Goal: Book appointment/travel/reservation

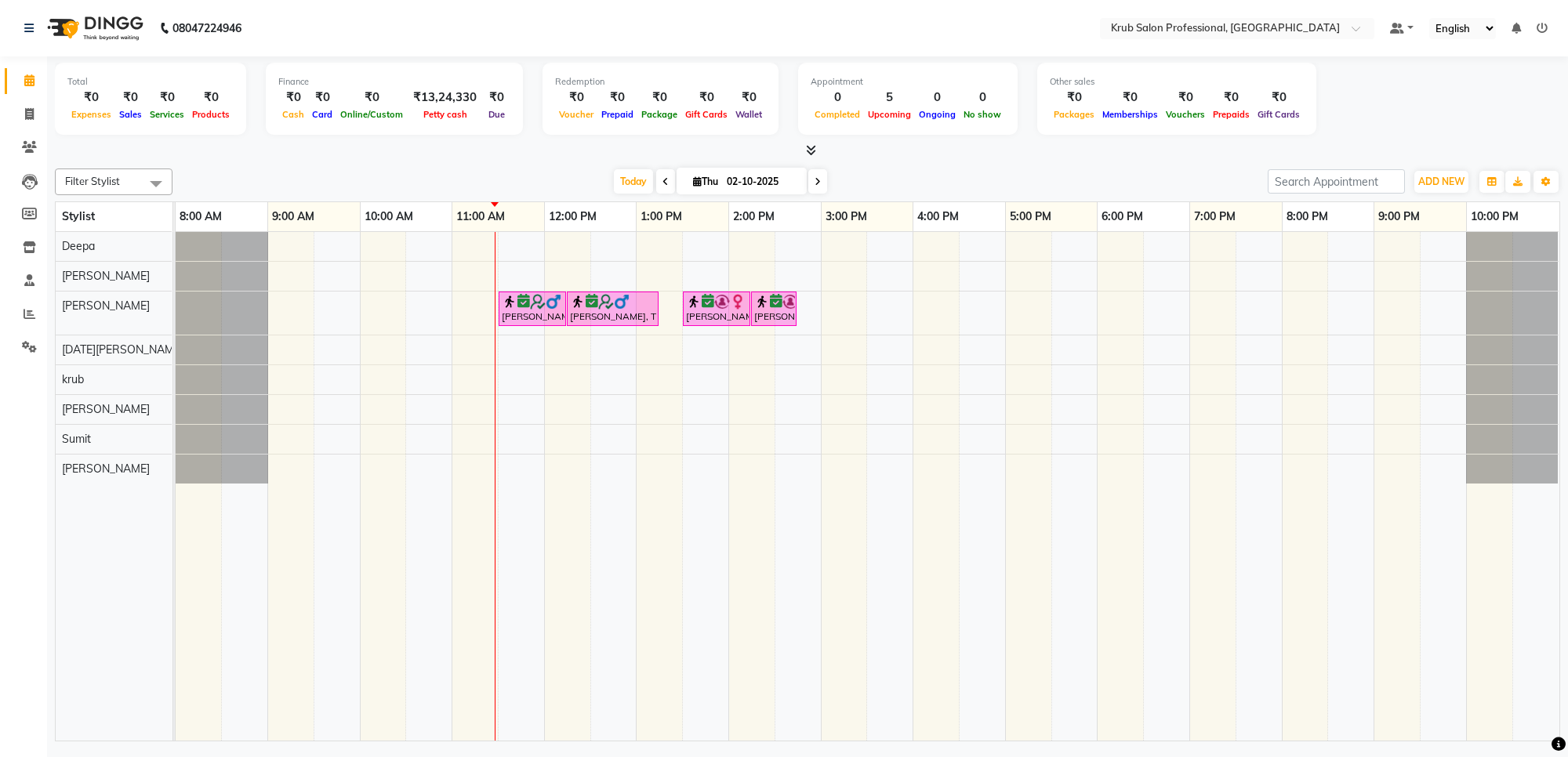
click at [496, 445] on div at bounding box center [495, 486] width 1 height 509
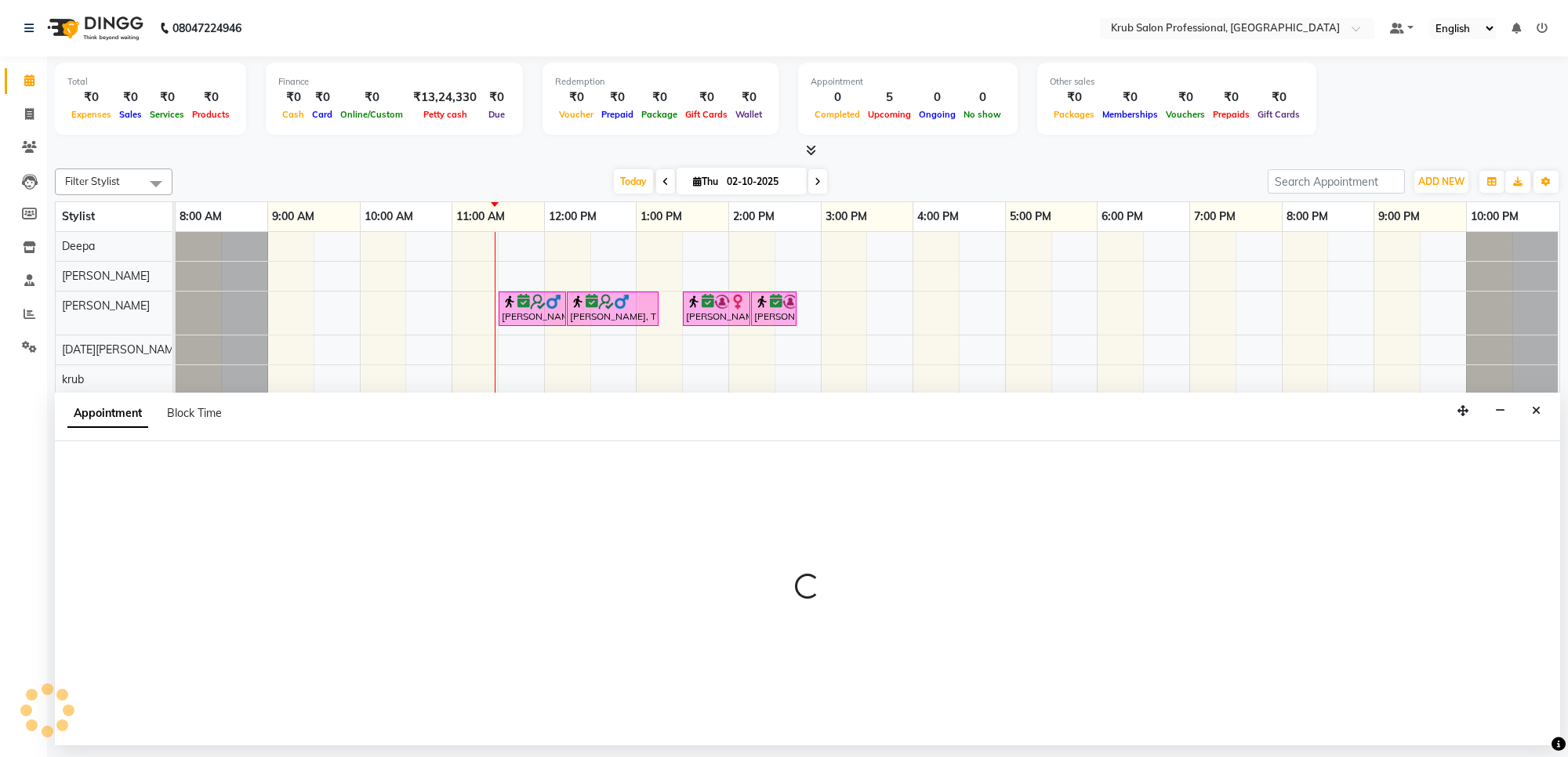
select select "92158"
select select "660"
select select "tentative"
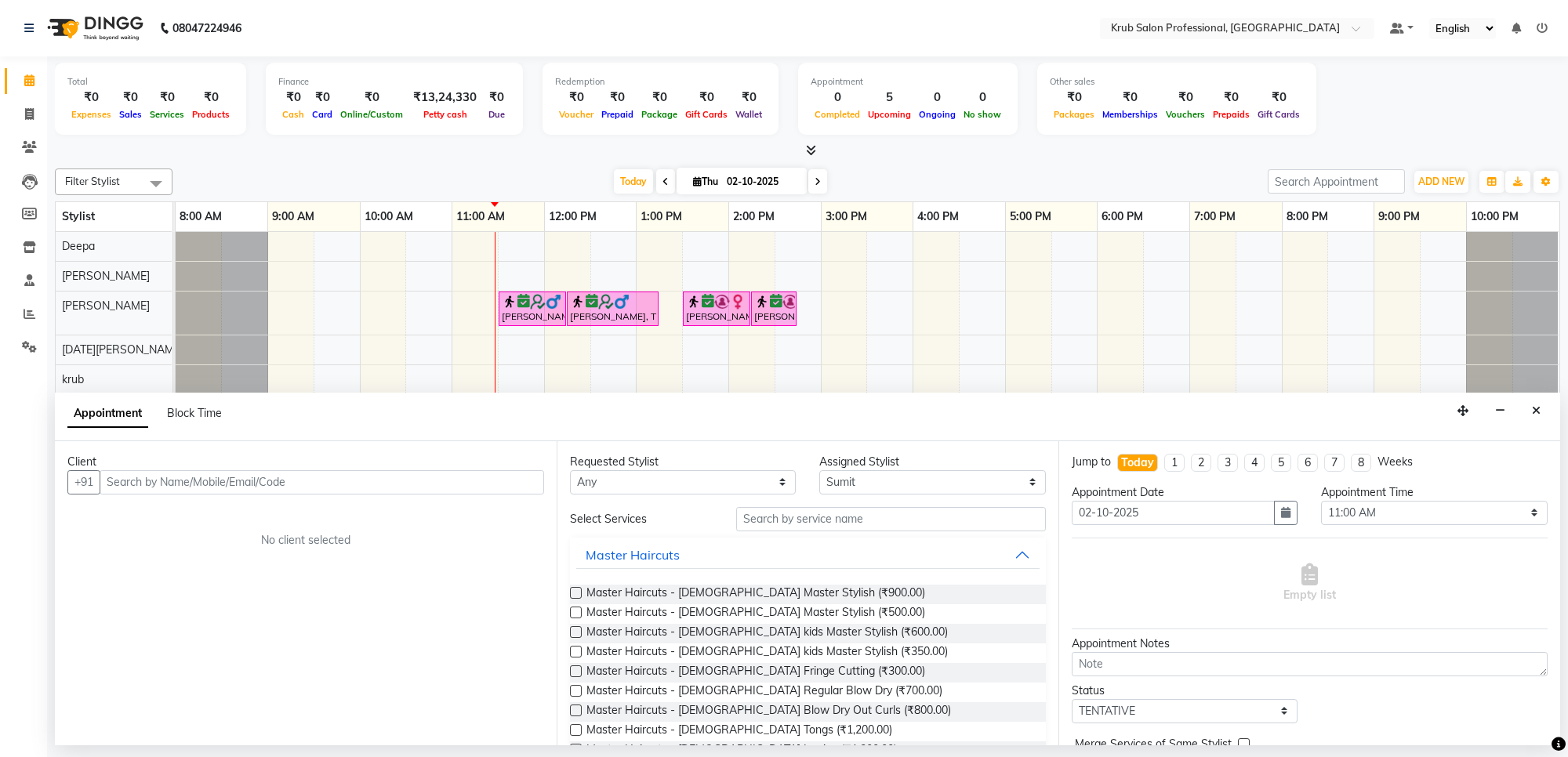
click at [314, 482] on input "text" at bounding box center [322, 482] width 445 height 25
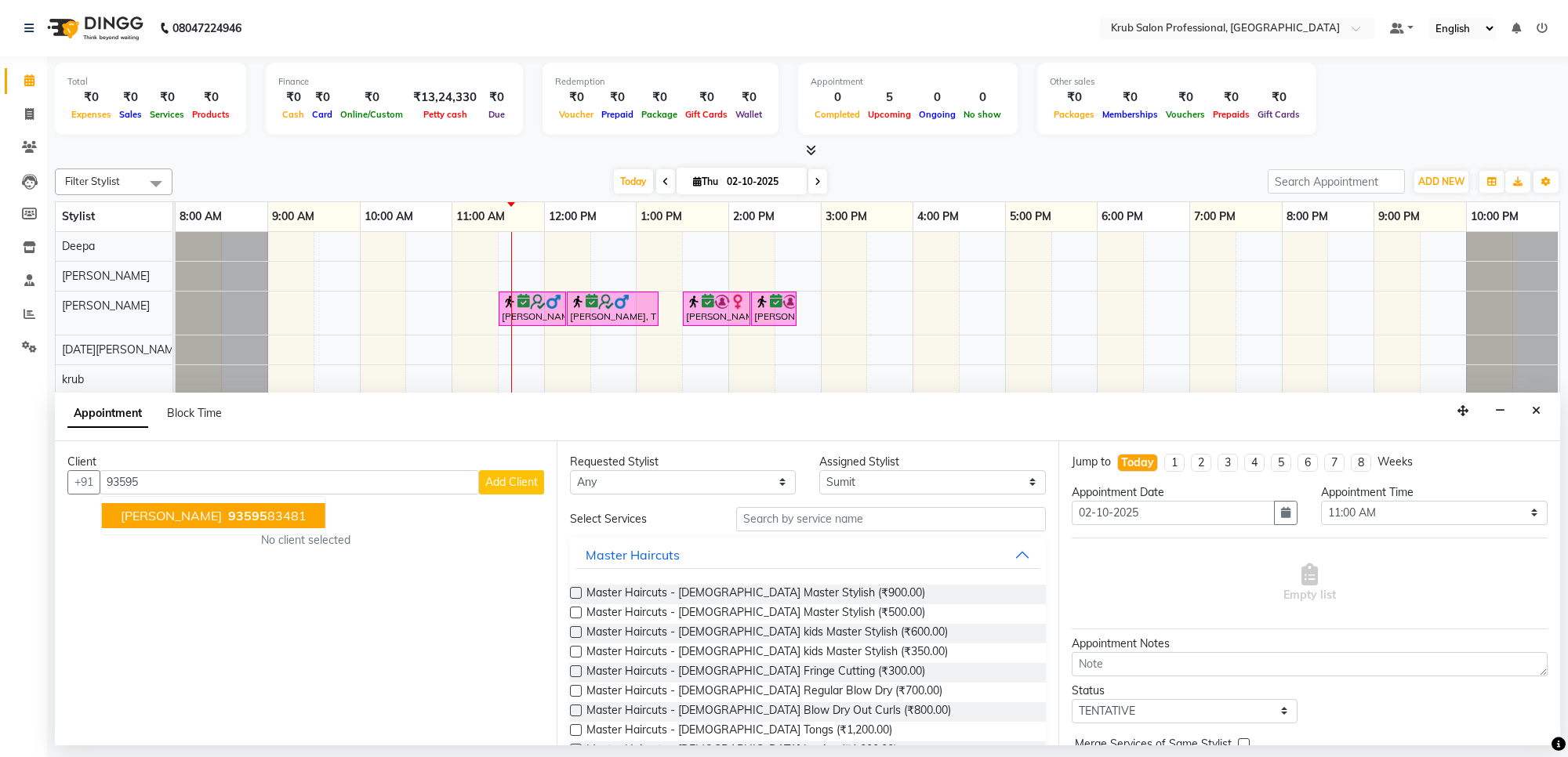
click at [202, 510] on span "[PERSON_NAME]" at bounding box center [171, 516] width 101 height 15
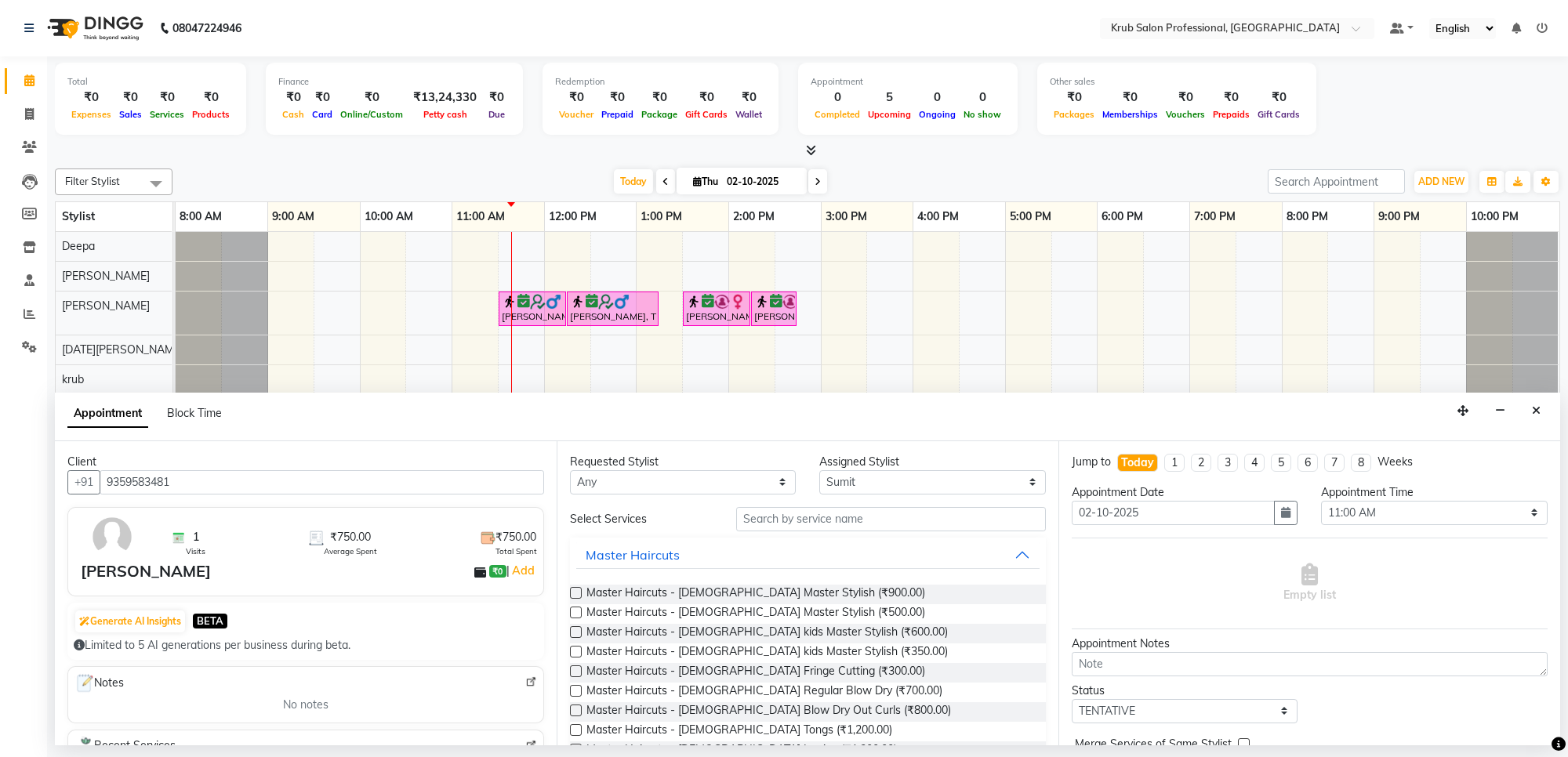
type input "9359583481"
click at [822, 517] on input "text" at bounding box center [891, 519] width 310 height 25
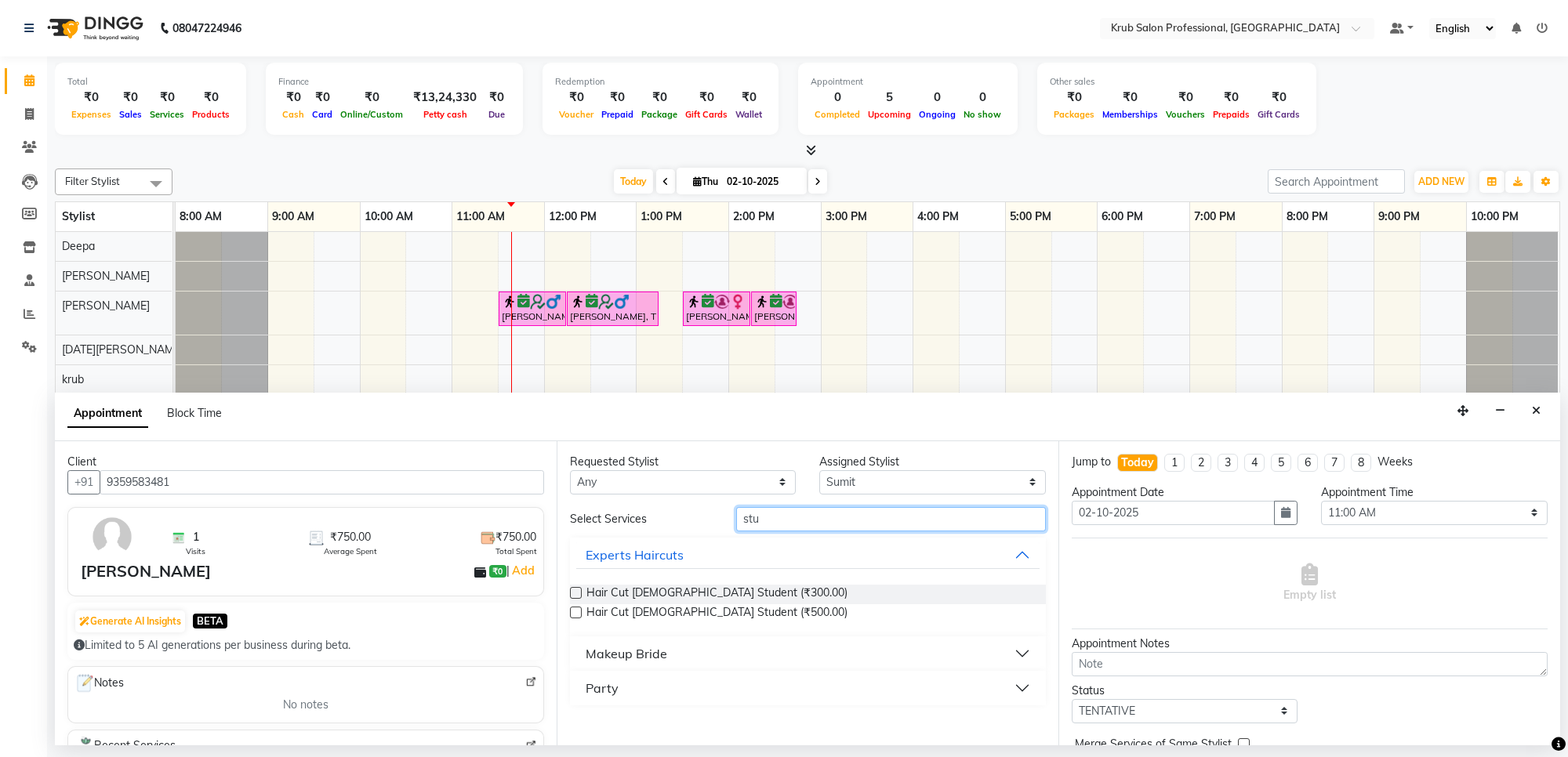
type input "stu"
click at [579, 590] on label at bounding box center [576, 593] width 12 height 12
click at [579, 590] on input "checkbox" at bounding box center [575, 594] width 10 height 10
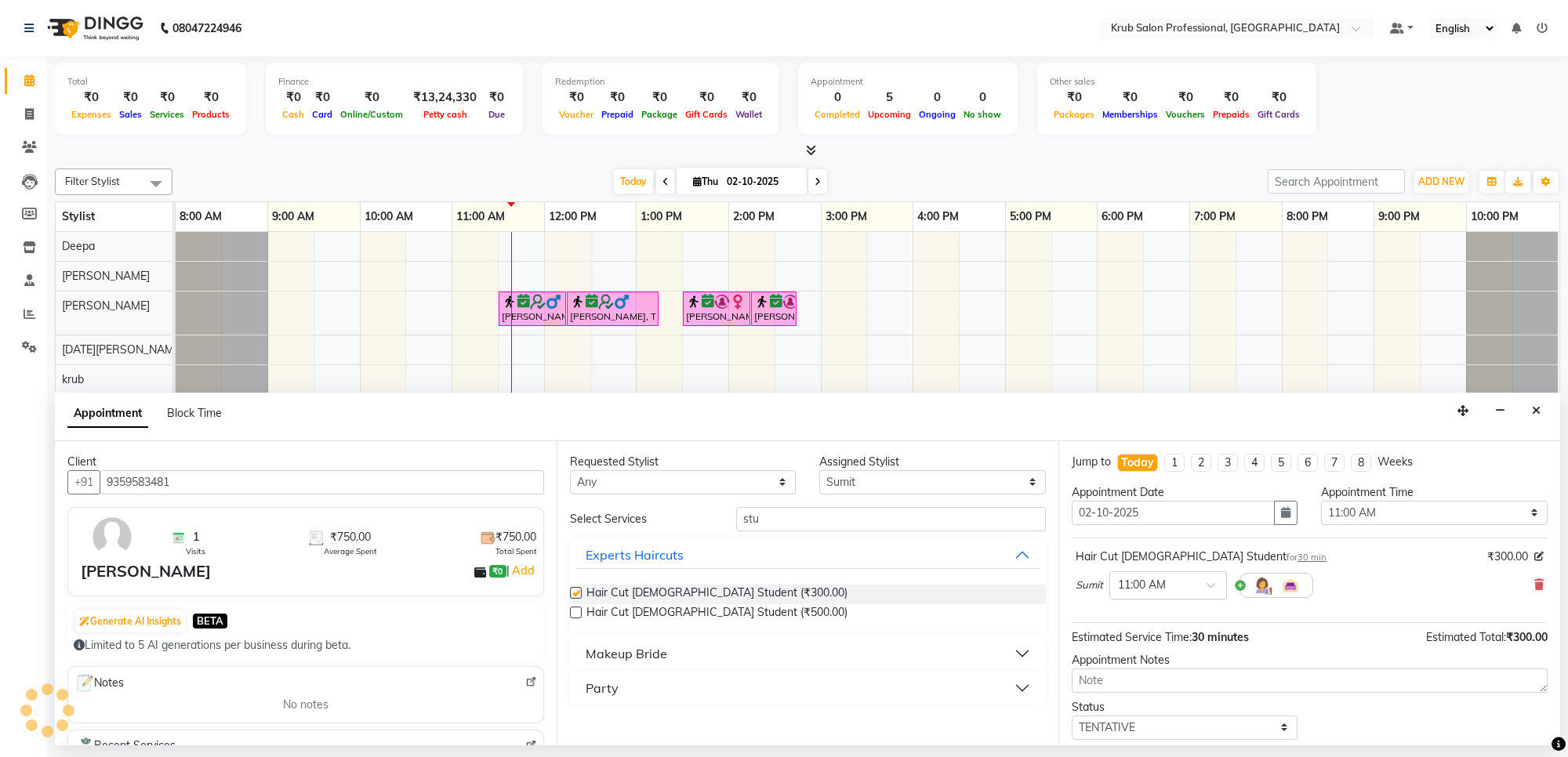
checkbox input "false"
click at [851, 519] on input "stu" at bounding box center [891, 519] width 310 height 25
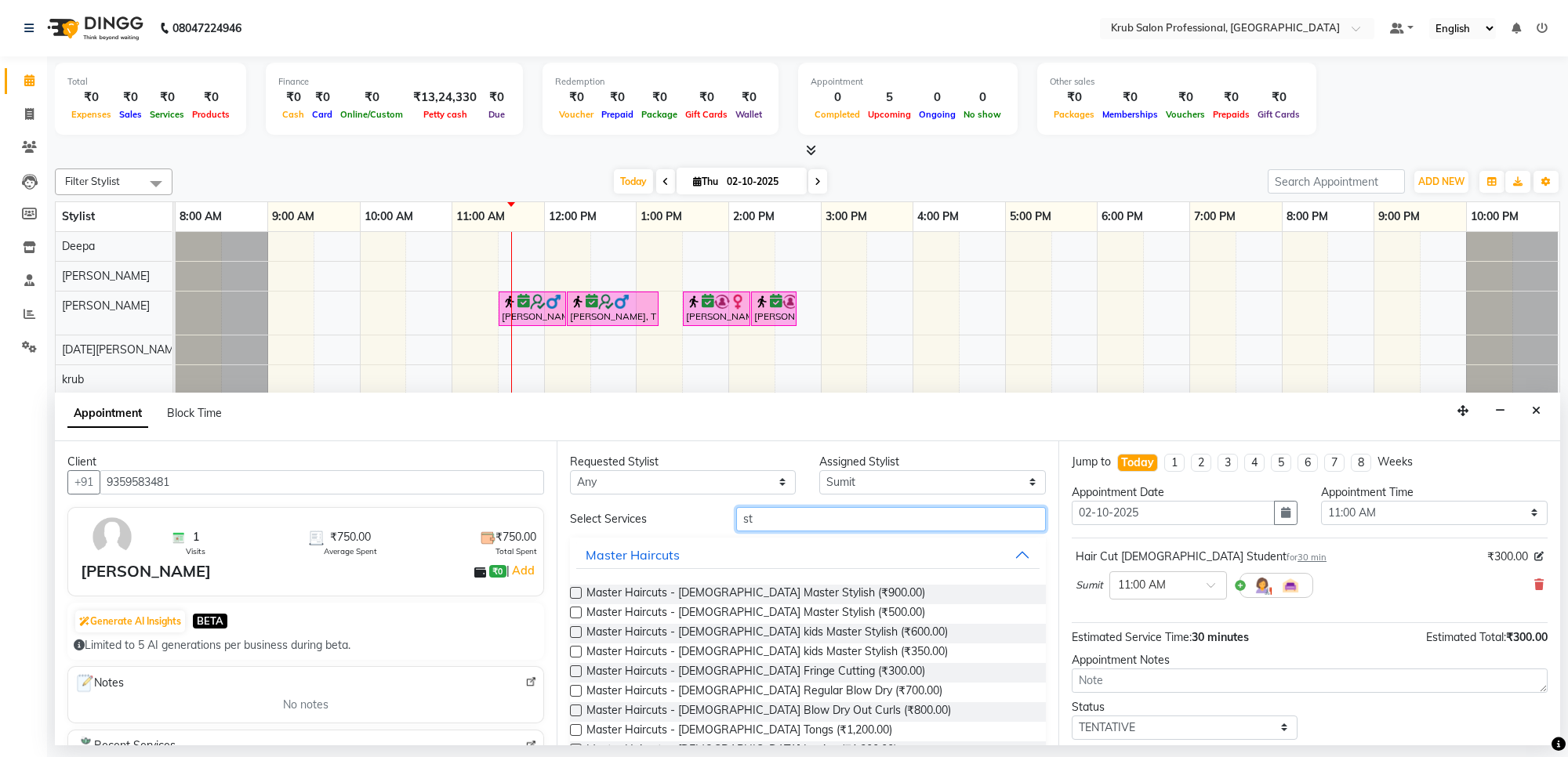
type input "s"
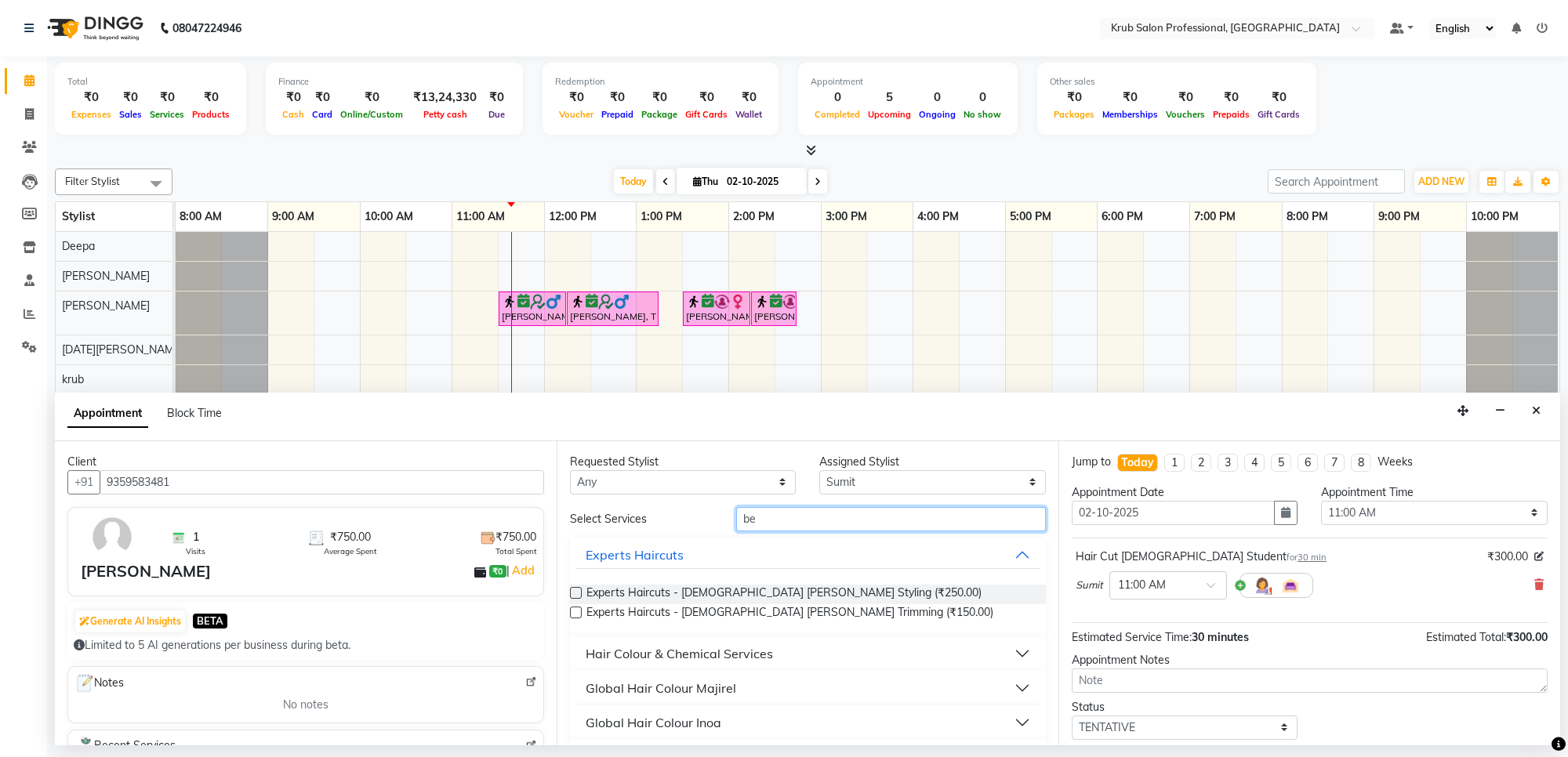
type input "be"
click at [573, 610] on label at bounding box center [576, 612] width 12 height 12
click at [573, 610] on input "checkbox" at bounding box center [575, 614] width 10 height 10
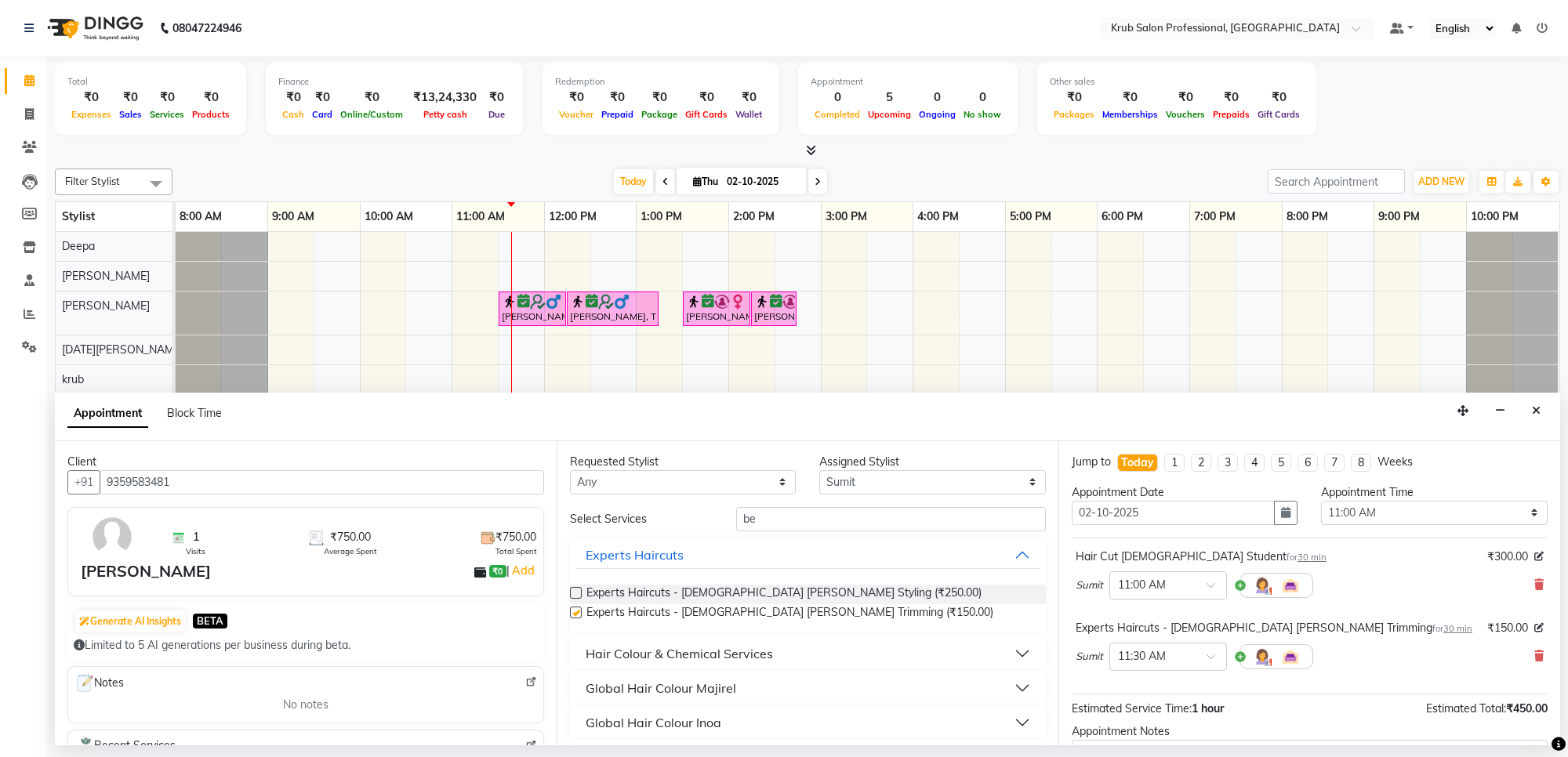
checkbox input "false"
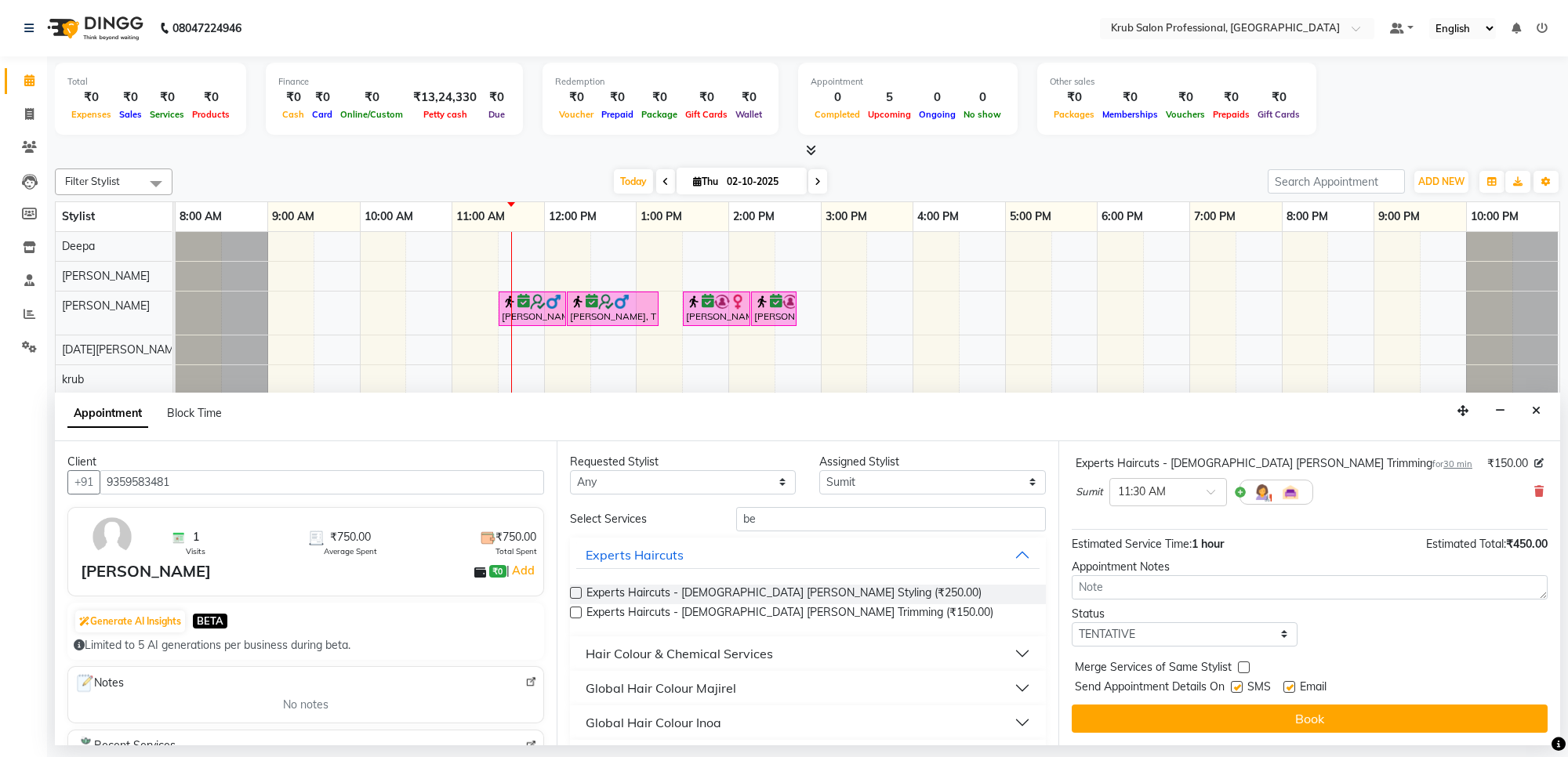
click at [1286, 690] on label at bounding box center [1289, 687] width 12 height 12
click at [1286, 690] on input "checkbox" at bounding box center [1288, 688] width 10 height 10
checkbox input "false"
click at [1208, 627] on select "Select TENTATIVE CONFIRM CHECK-IN UPCOMING" at bounding box center [1184, 634] width 226 height 25
select select "confirm booking"
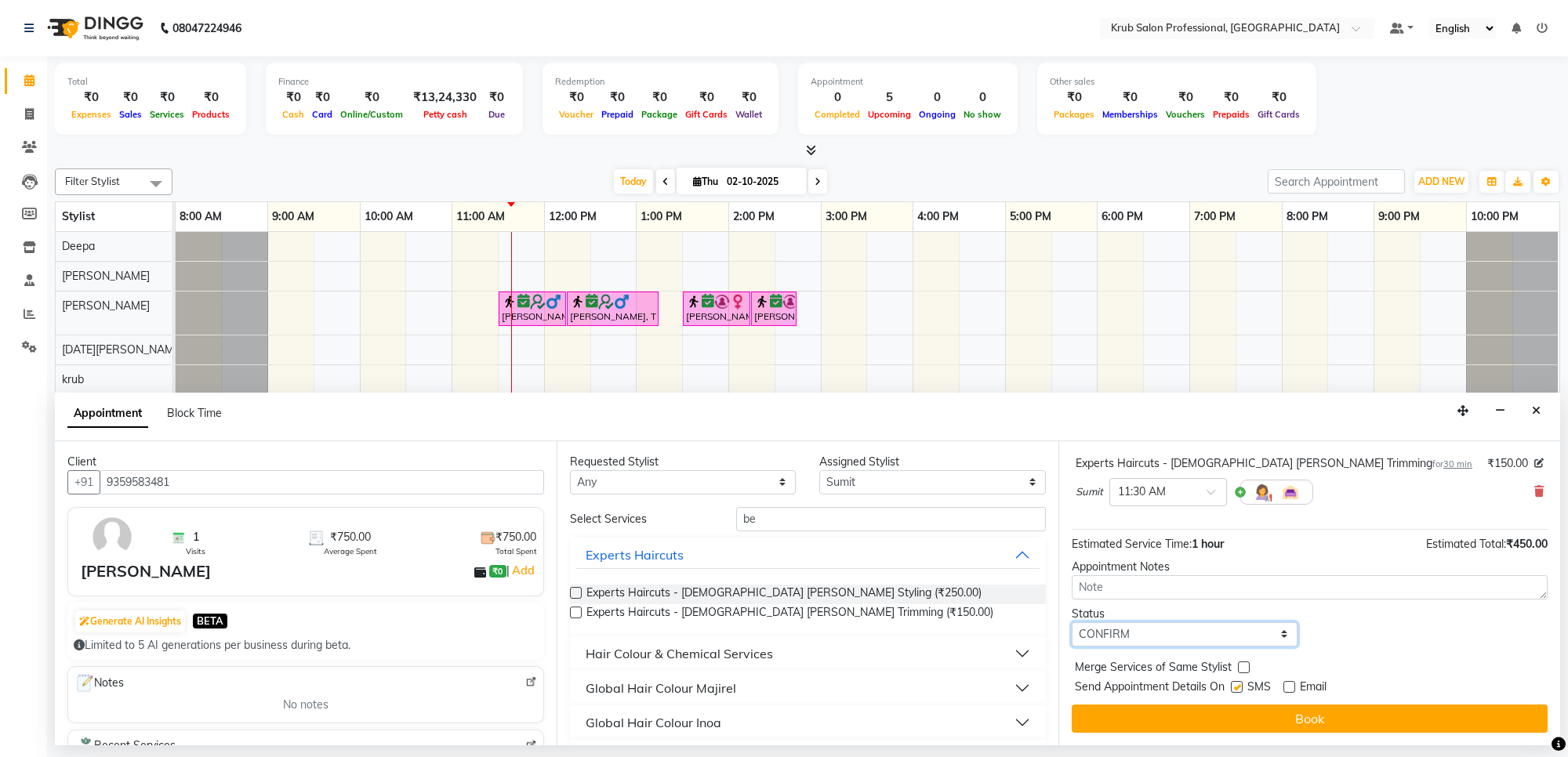
click at [1071, 622] on select "Select TENTATIVE CONFIRM CHECK-IN UPCOMING" at bounding box center [1184, 634] width 226 height 25
click at [1240, 688] on label at bounding box center [1236, 687] width 12 height 12
click at [1240, 688] on input "checkbox" at bounding box center [1235, 688] width 10 height 10
checkbox input "false"
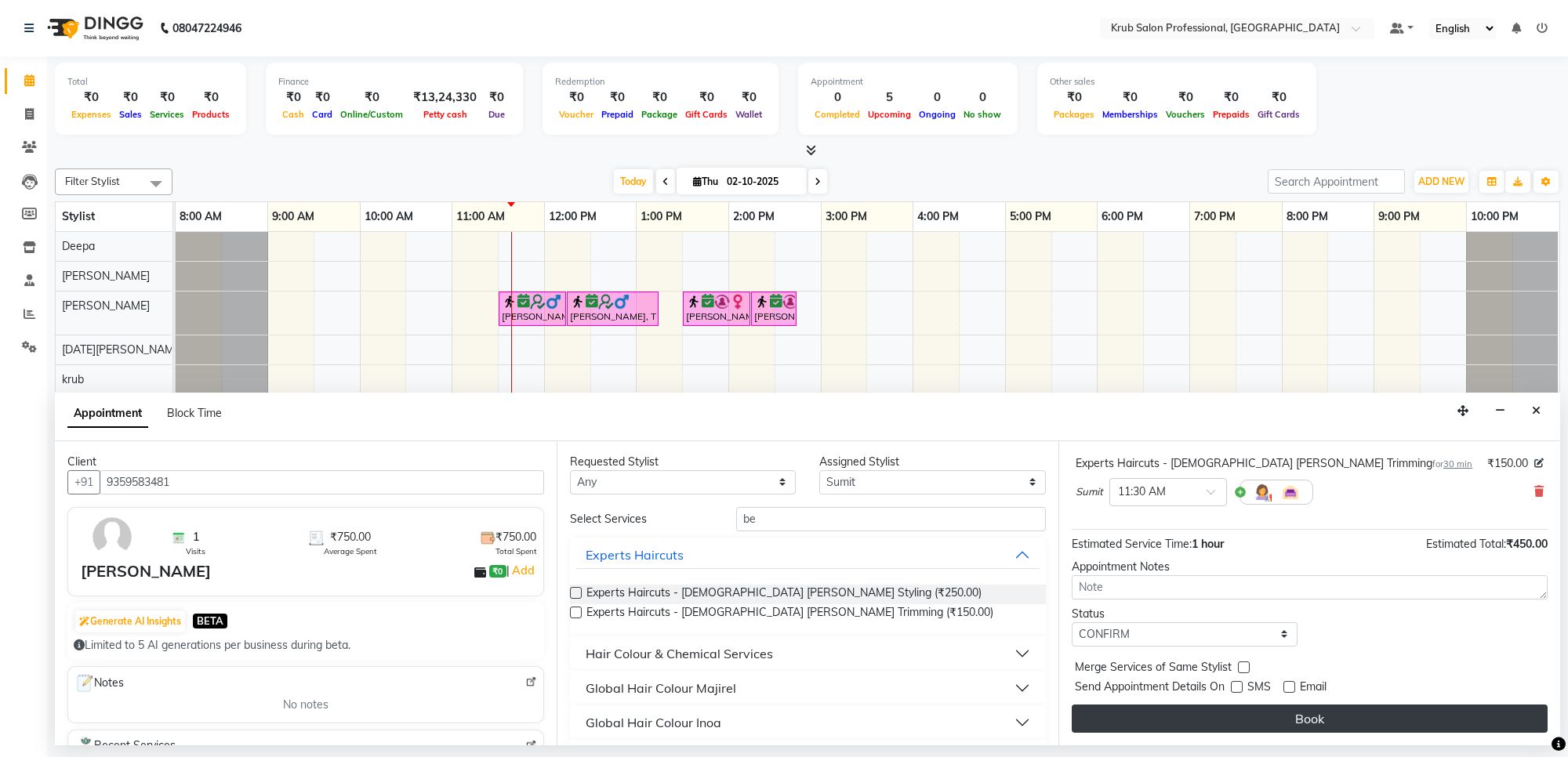
click at [1297, 721] on button "Book" at bounding box center [1309, 719] width 476 height 28
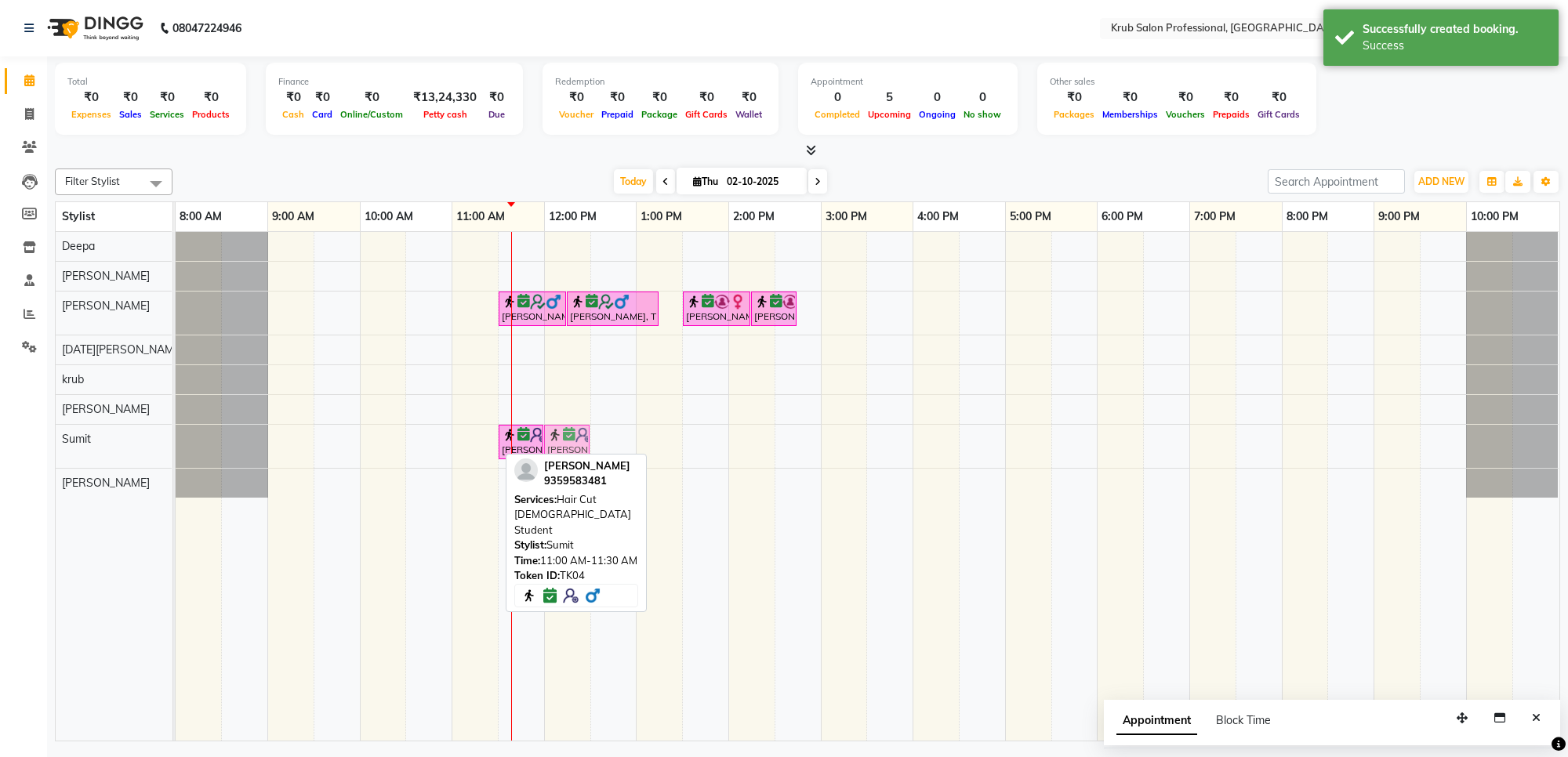
drag, startPoint x: 482, startPoint y: 448, endPoint x: 566, endPoint y: 455, distance: 84.3
click at [566, 455] on div "Filter Stylist Select All Deepa [PERSON_NAME] [DATE][PERSON_NAME] [PERSON_NAME]…" at bounding box center [807, 452] width 1505 height 579
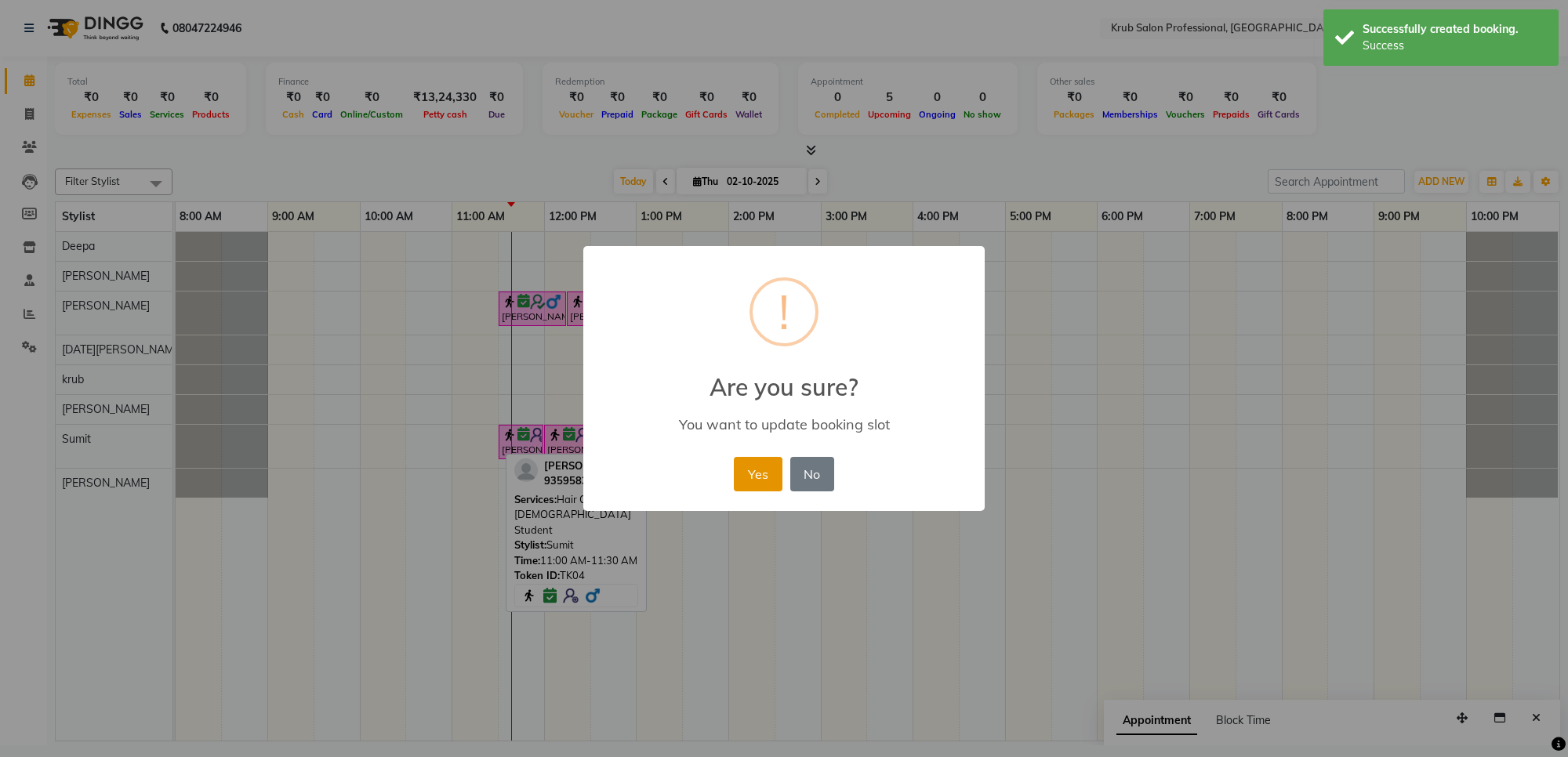
click at [770, 473] on button "Yes" at bounding box center [758, 475] width 47 height 35
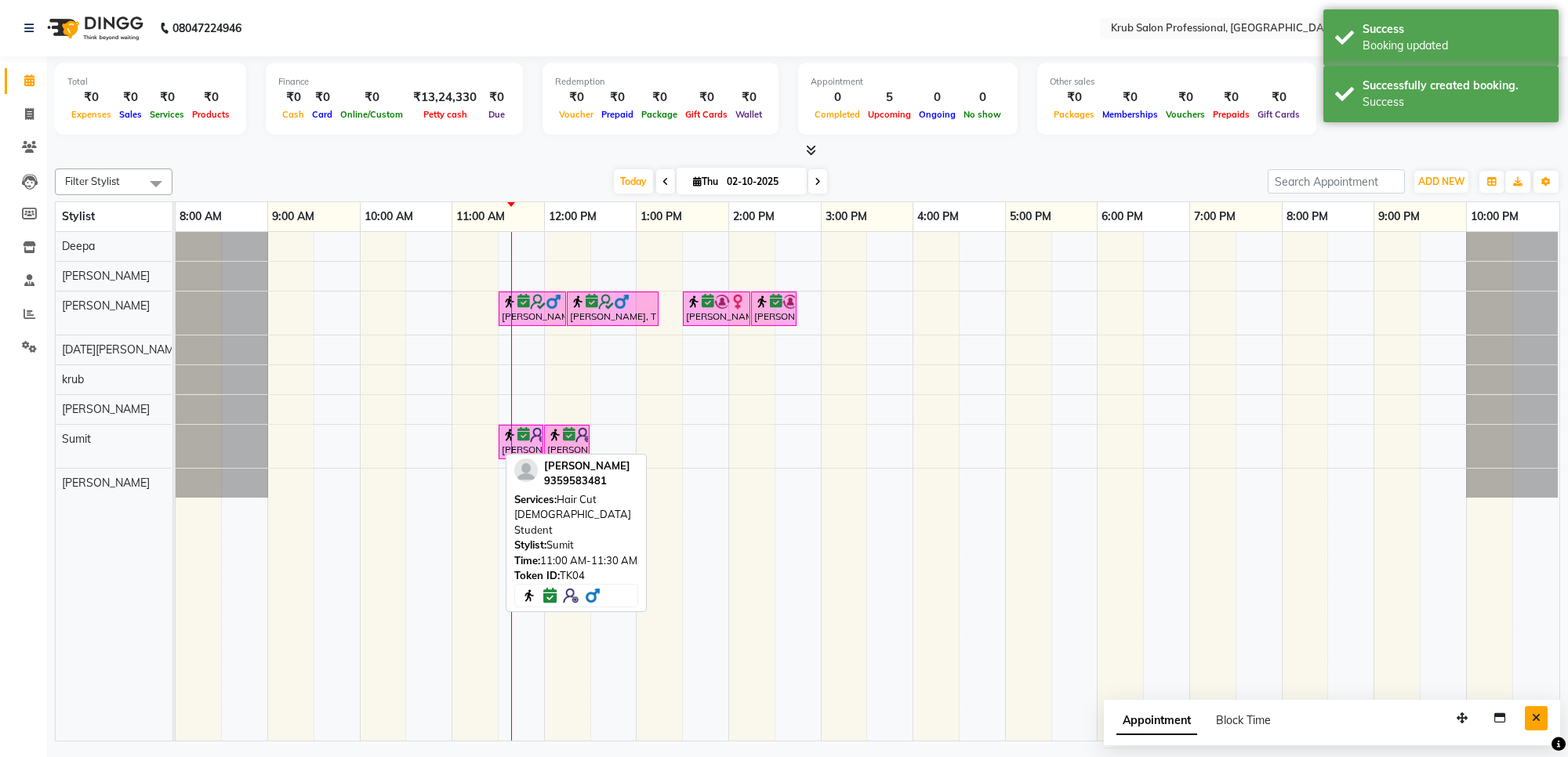
click at [1534, 720] on icon "Close" at bounding box center [1536, 718] width 8 height 11
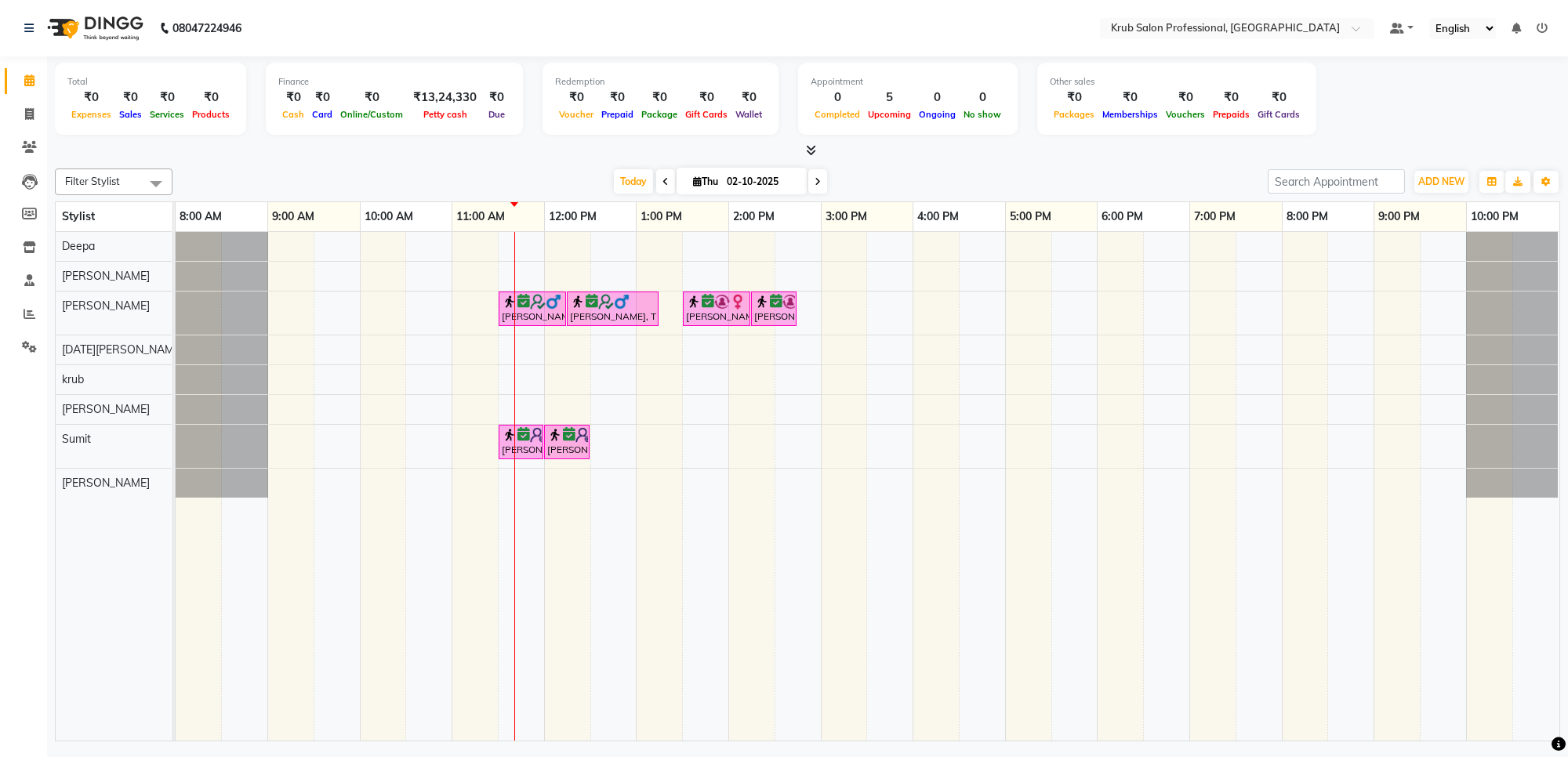
click at [809, 180] on span at bounding box center [817, 181] width 19 height 25
type input "03-10-2025"
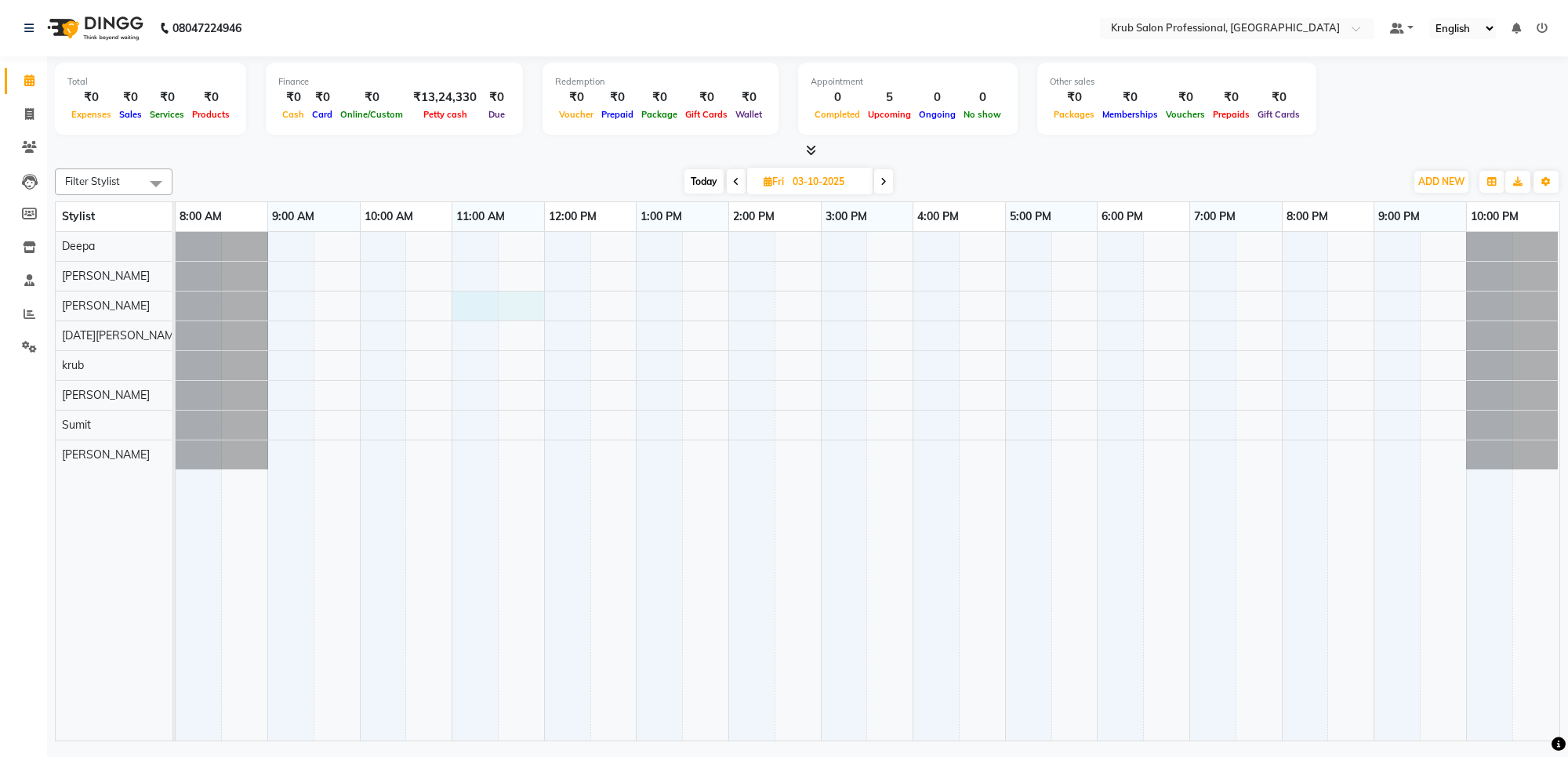
click at [497, 306] on div at bounding box center [867, 486] width 1384 height 509
select select "66028"
select select "tentative"
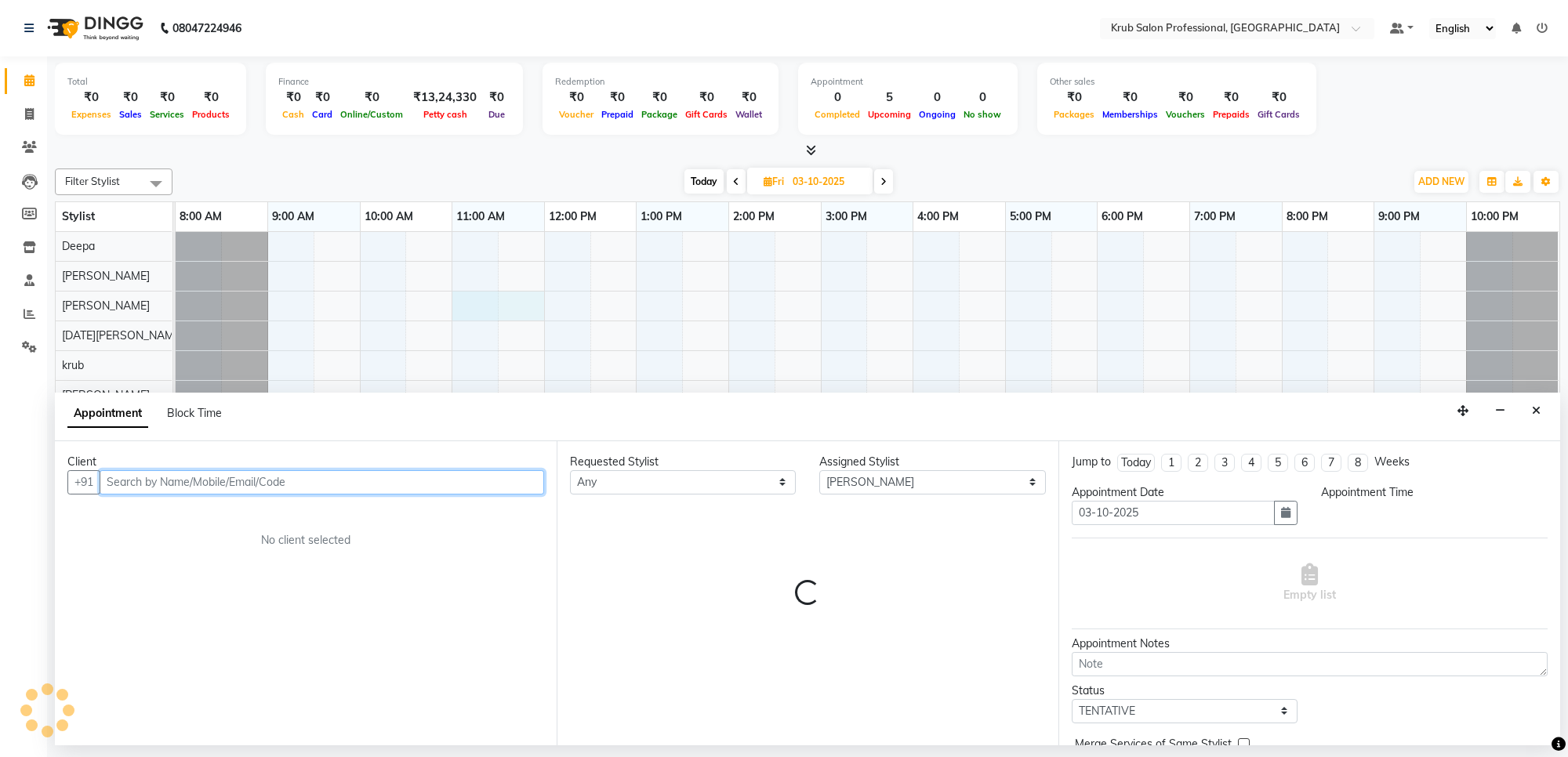
select select "660"
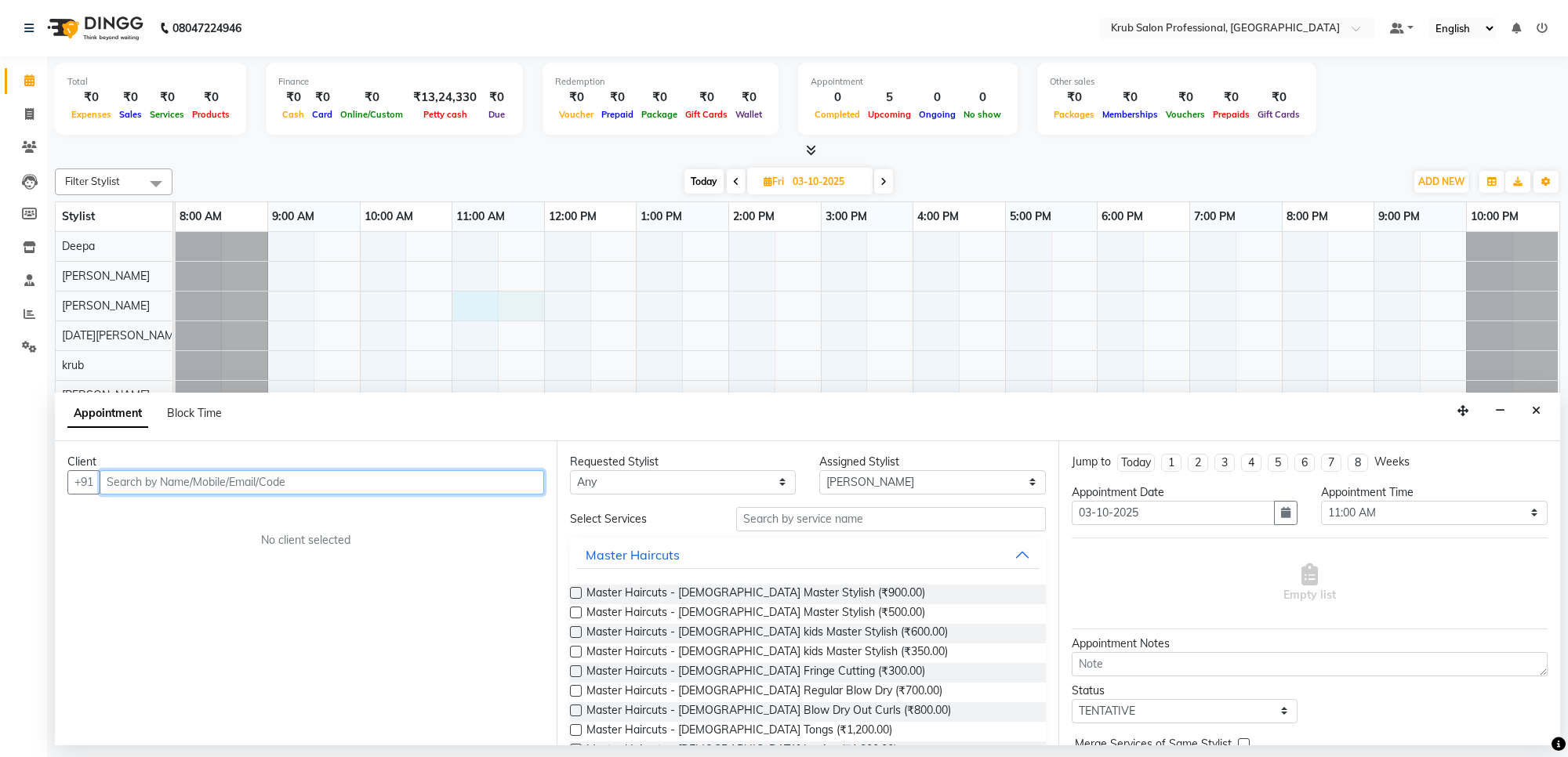
click at [271, 484] on input "text" at bounding box center [322, 482] width 445 height 25
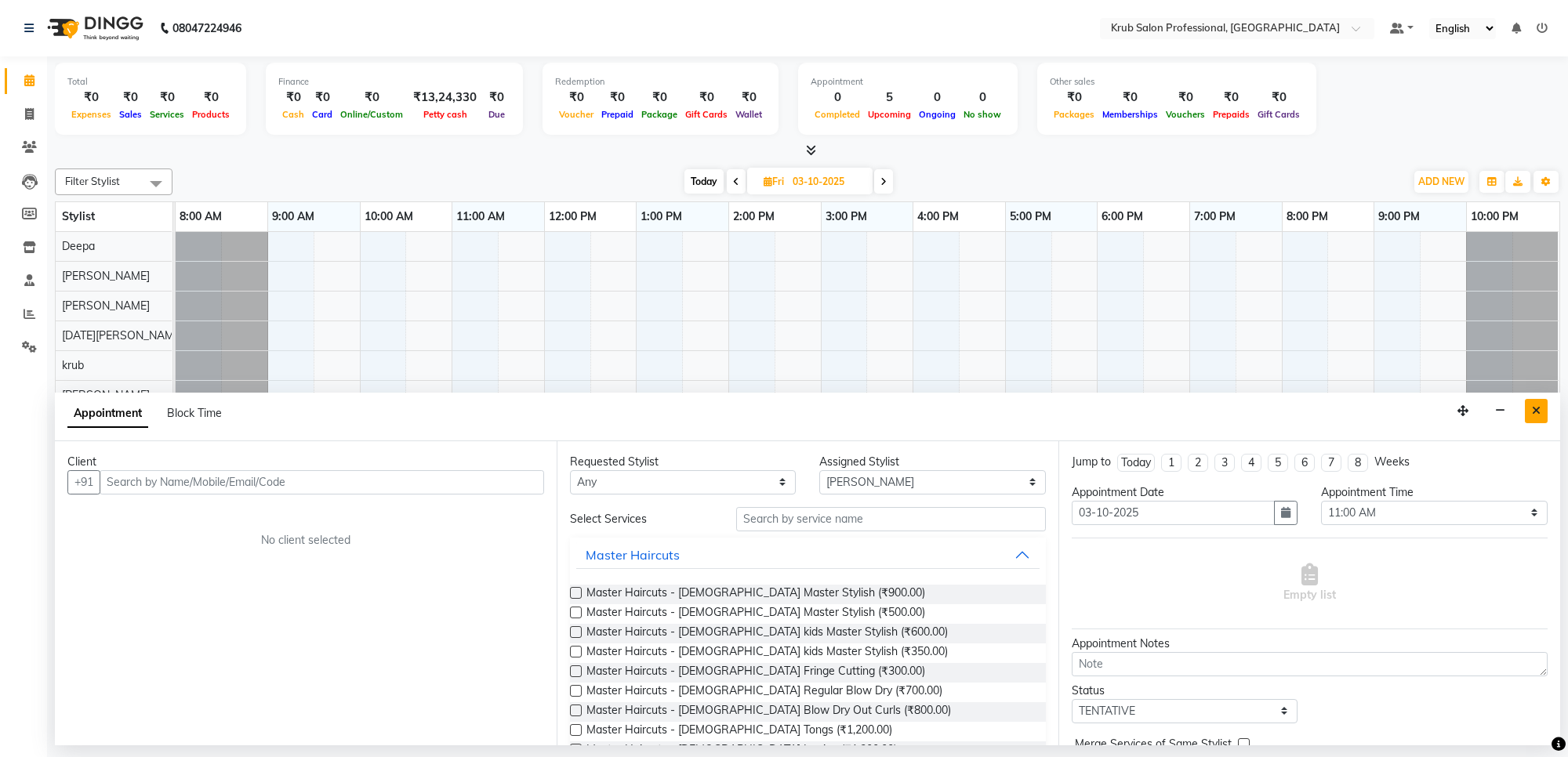
click at [1527, 414] on button "Close" at bounding box center [1536, 411] width 23 height 25
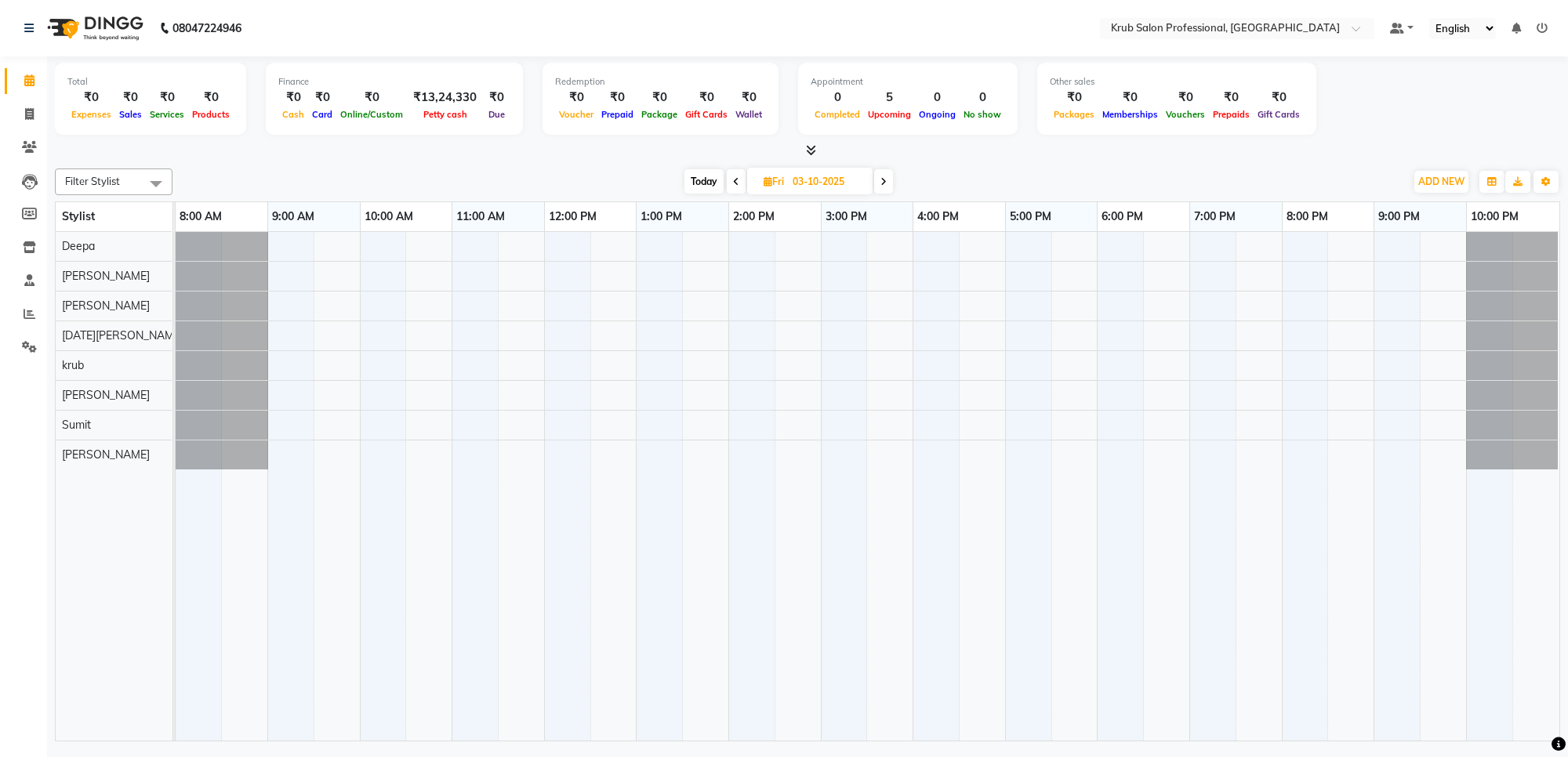
click at [793, 179] on input "03-10-2025" at bounding box center [827, 182] width 78 height 24
select select "10"
select select "2025"
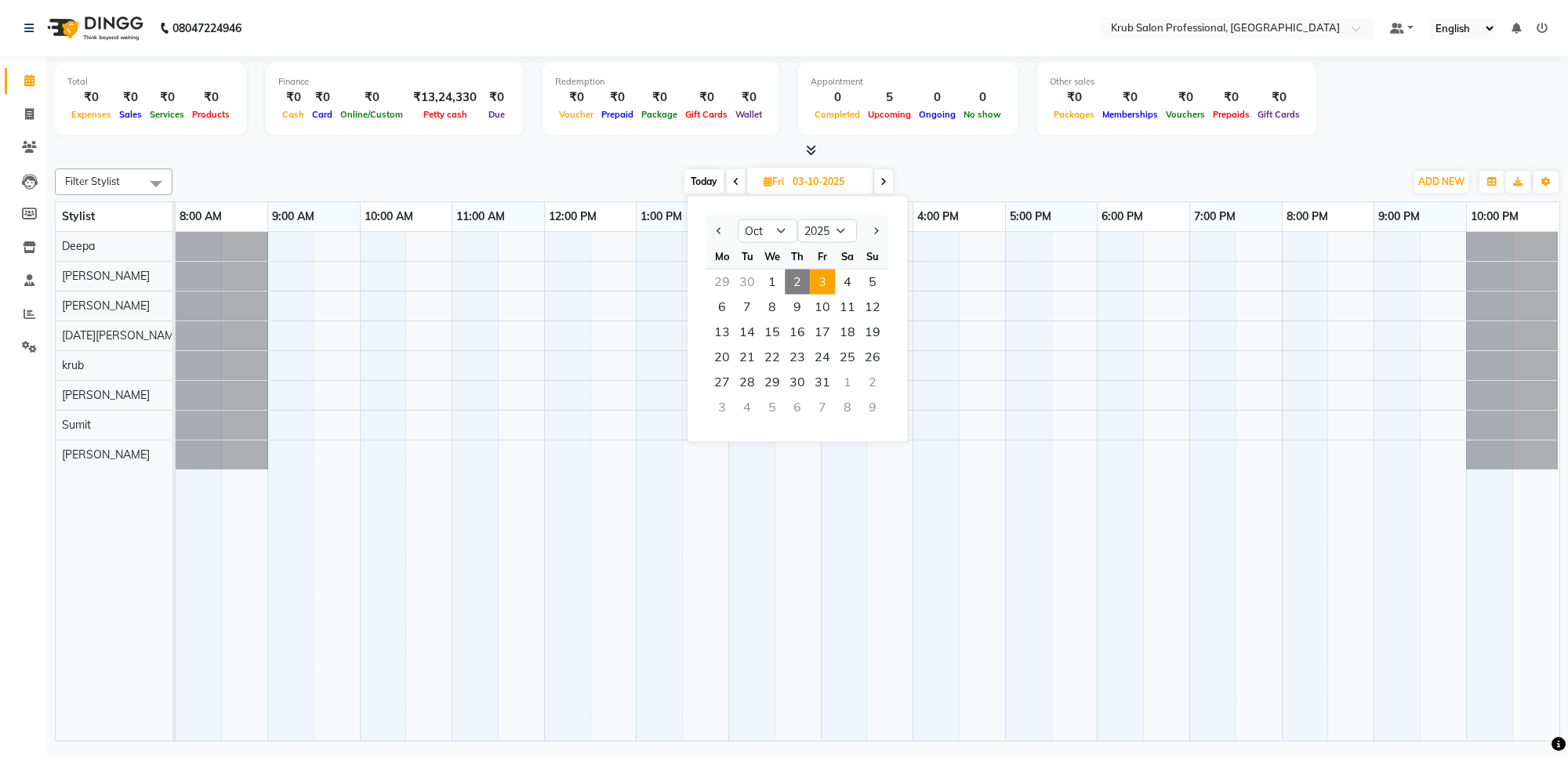
click at [699, 181] on span "Today" at bounding box center [703, 181] width 39 height 25
type input "02-10-2025"
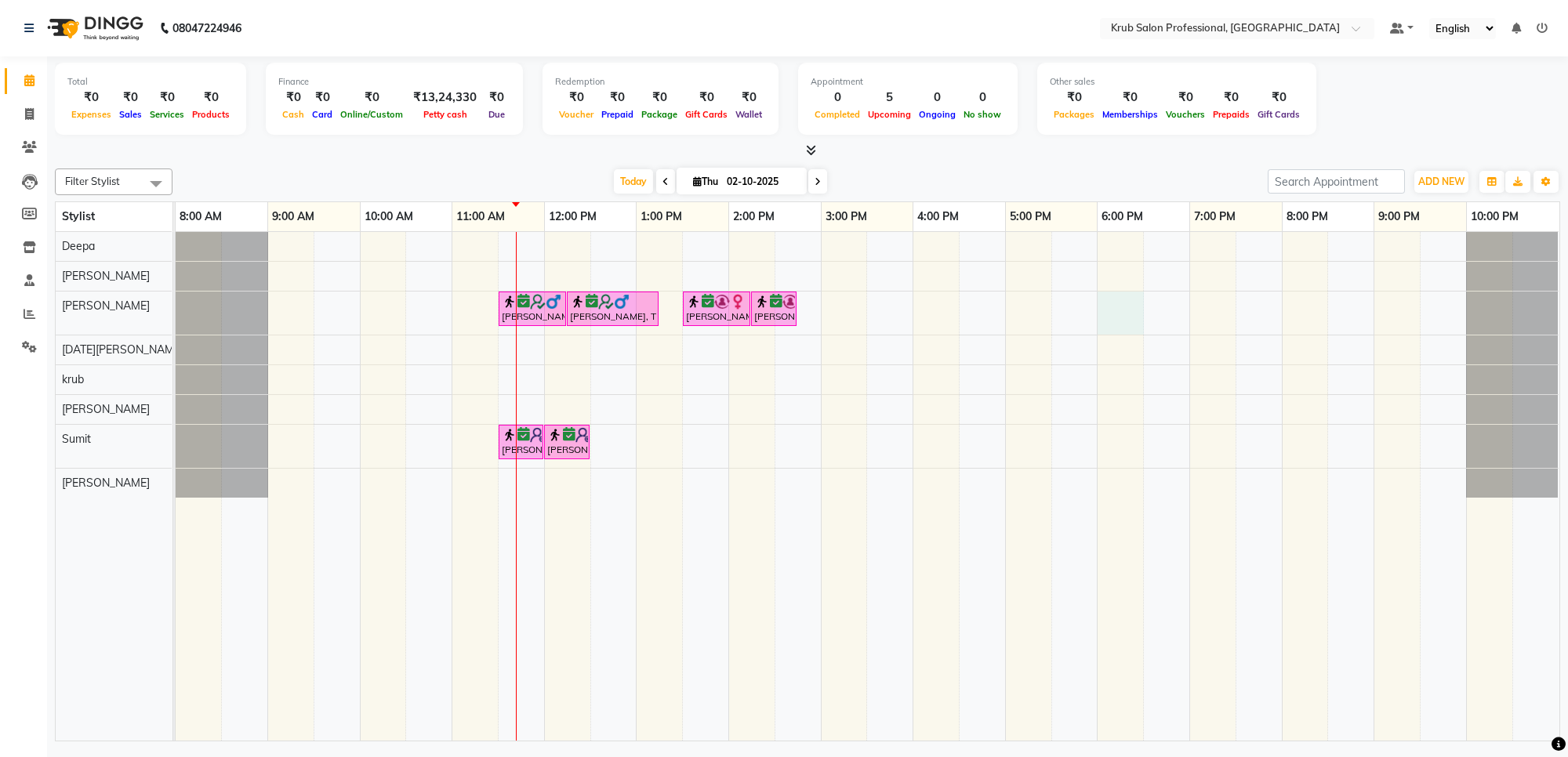
click at [1126, 308] on div "[PERSON_NAME], TK02, 11:30 AM-12:15 PM, Master Haircuts - [DEMOGRAPHIC_DATA] Ma…" at bounding box center [867, 486] width 1384 height 509
select select "66028"
select select "1080"
select select "tentative"
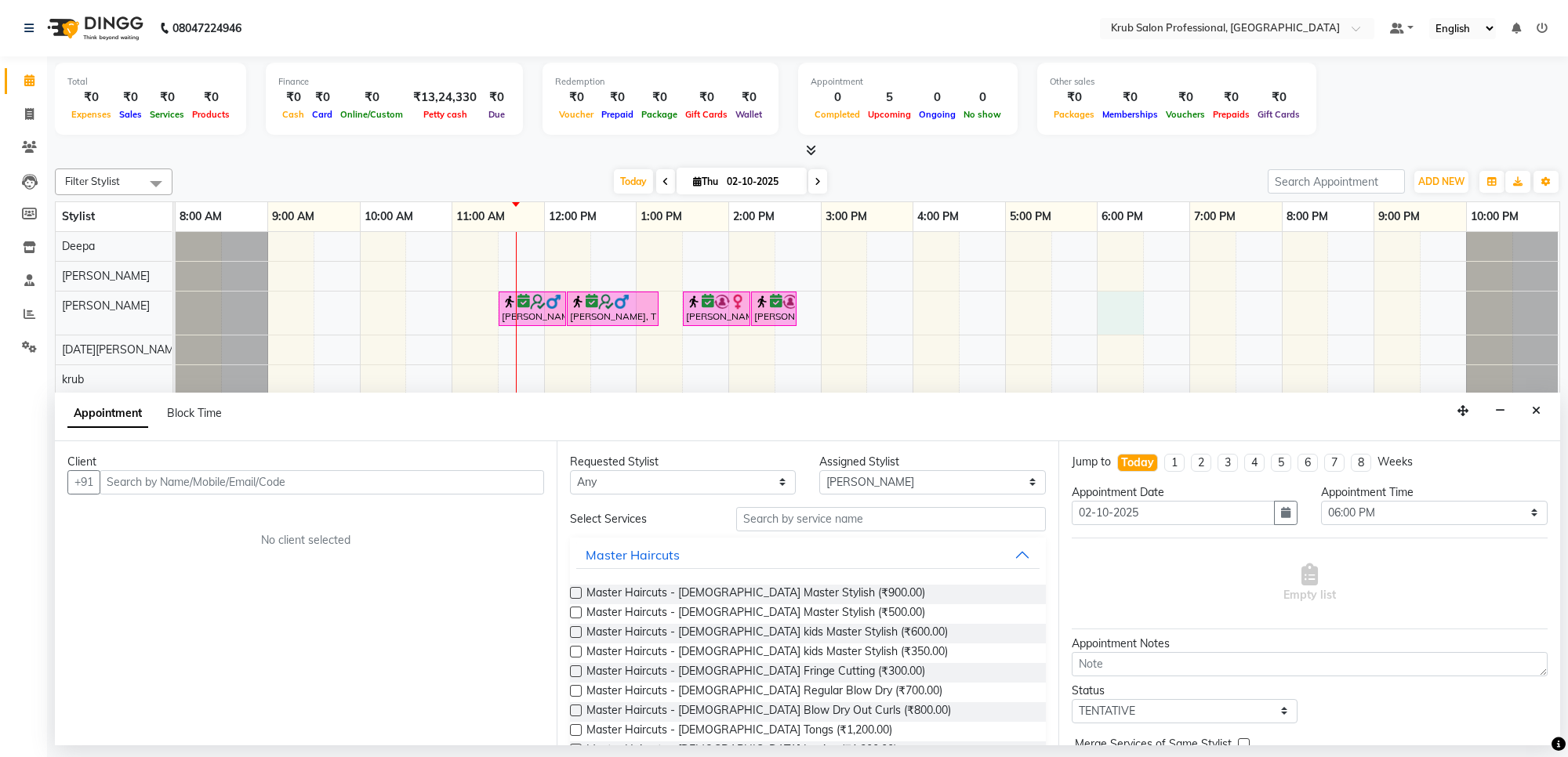
click at [379, 480] on input "text" at bounding box center [322, 482] width 445 height 25
click at [378, 480] on input "text" at bounding box center [322, 482] width 445 height 25
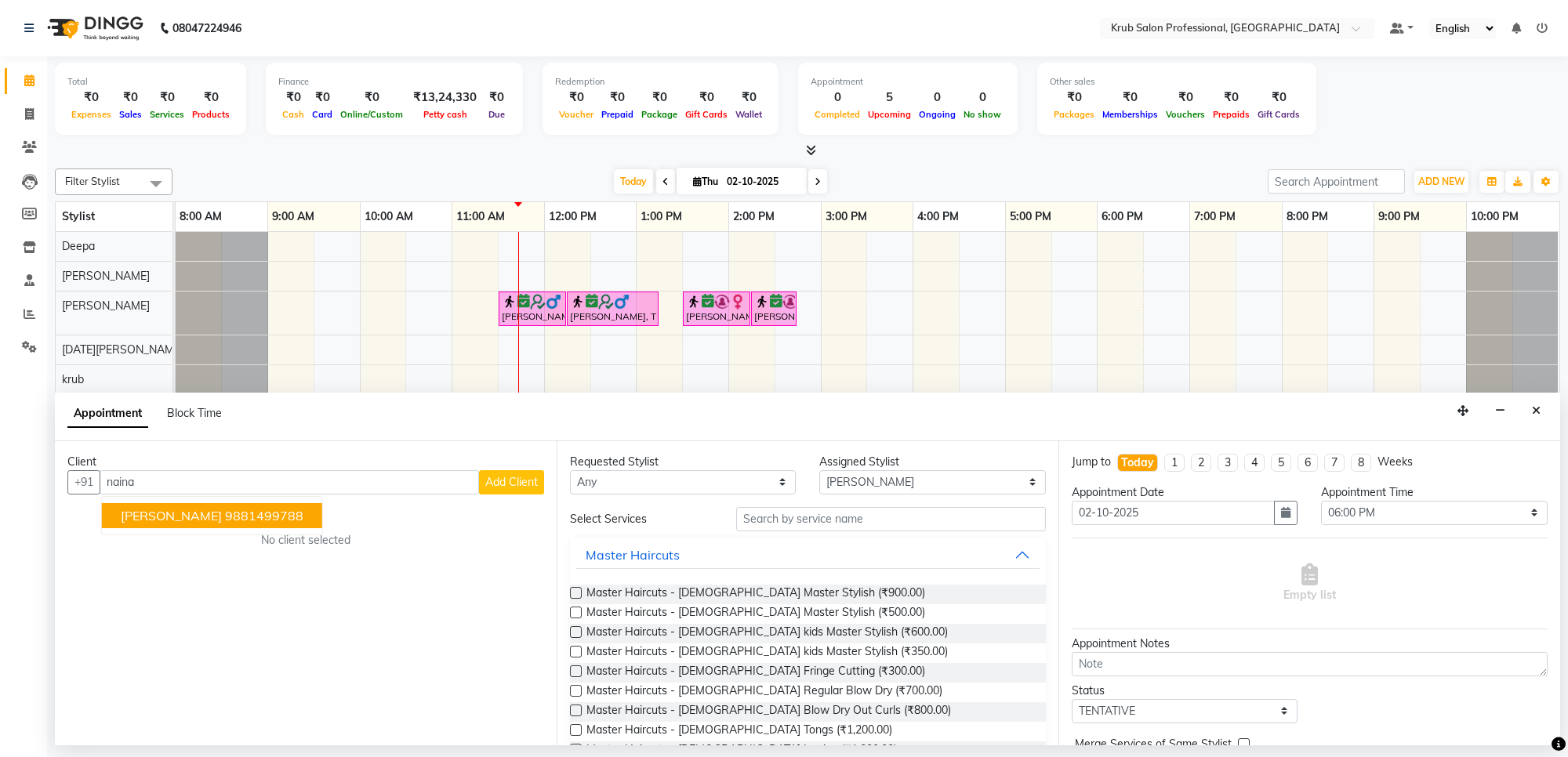
click at [225, 512] on ngb-highlight "9881499788" at bounding box center [264, 516] width 78 height 15
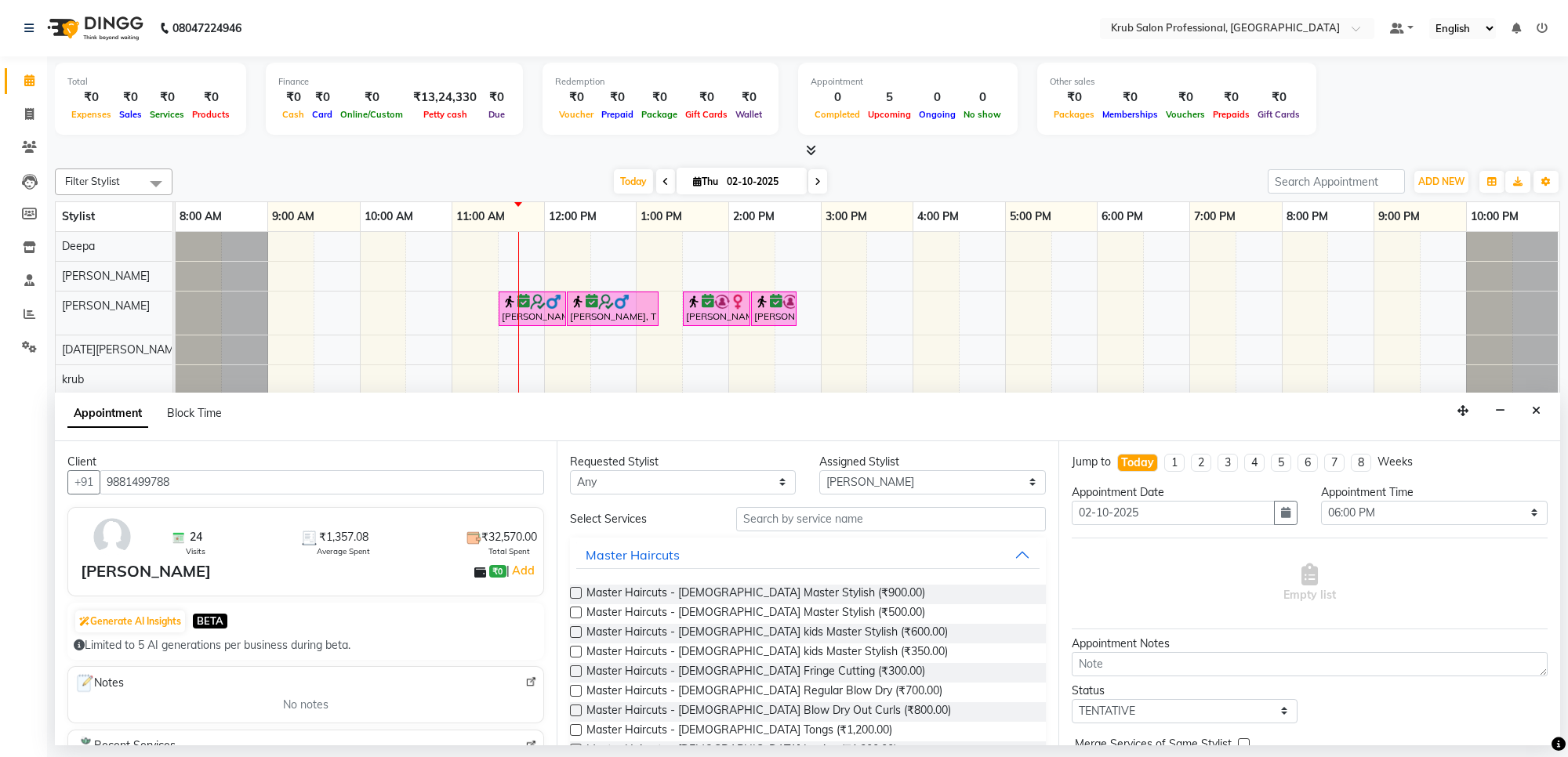
type input "9881499788"
click at [575, 613] on label at bounding box center [576, 612] width 12 height 12
click at [575, 613] on input "checkbox" at bounding box center [575, 614] width 10 height 10
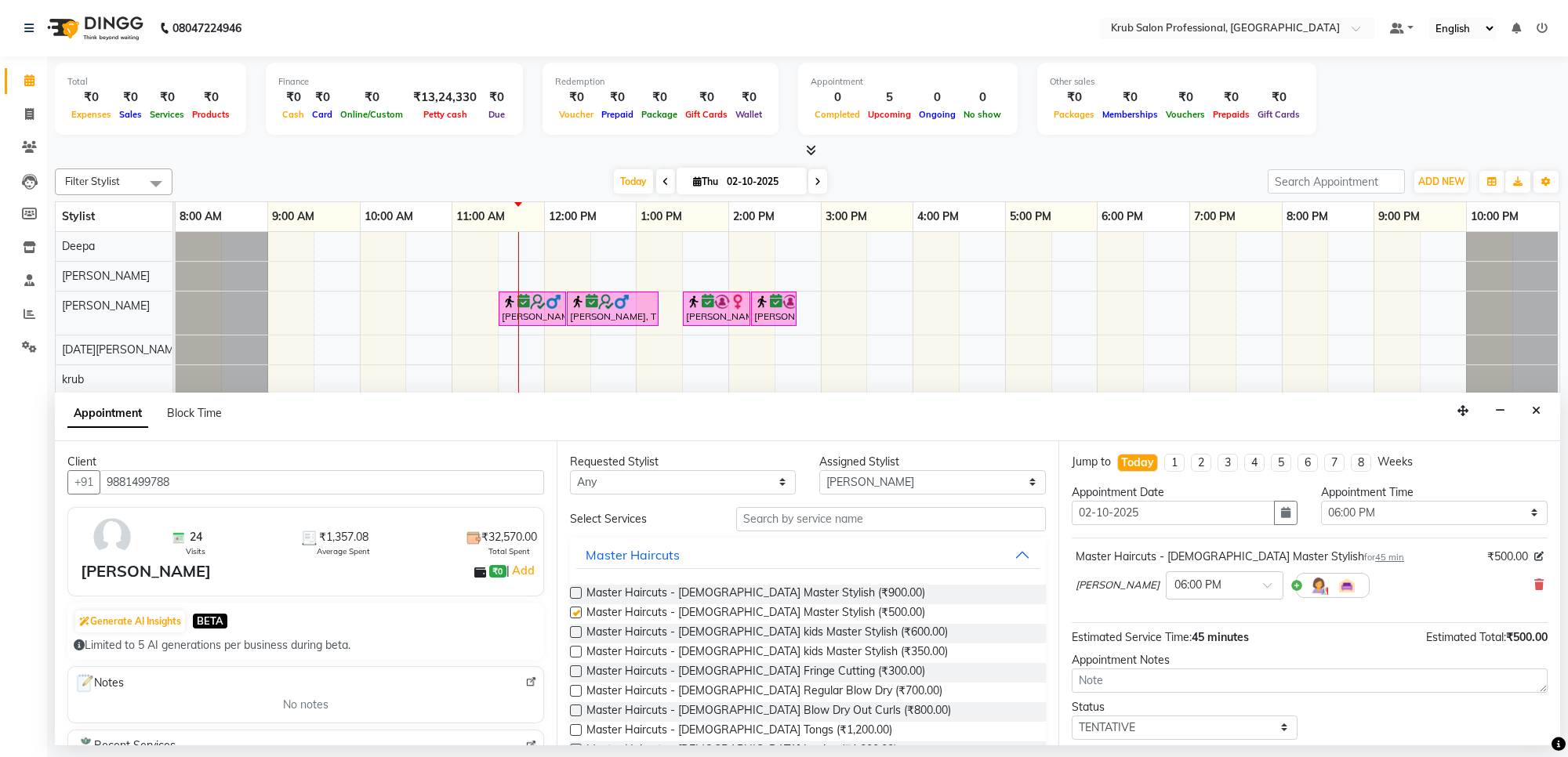
checkbox input "false"
click at [820, 517] on input "text" at bounding box center [891, 519] width 310 height 25
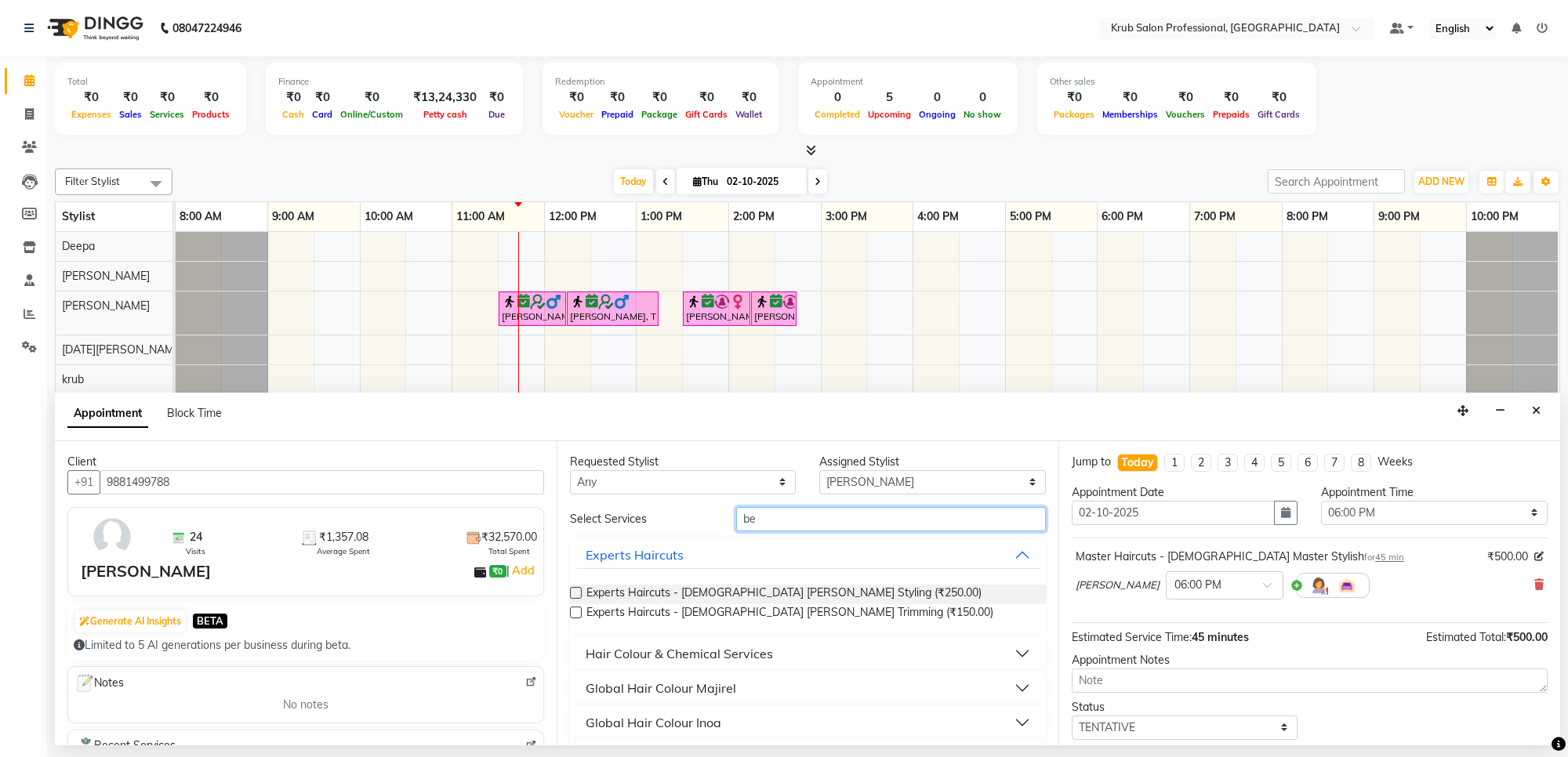
type input "be"
click at [574, 593] on label at bounding box center [576, 593] width 12 height 12
click at [574, 593] on input "checkbox" at bounding box center [575, 594] width 10 height 10
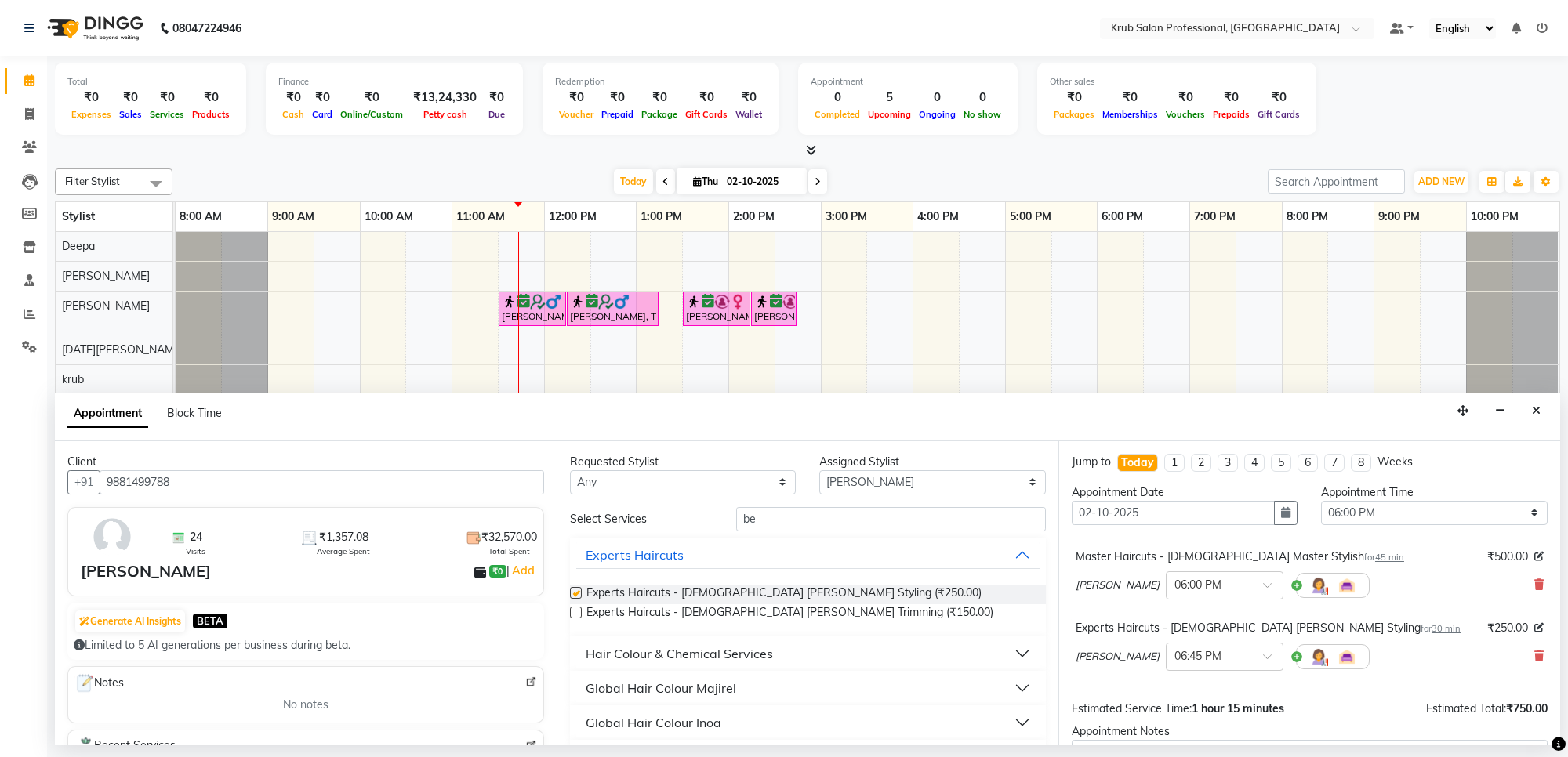
checkbox input "false"
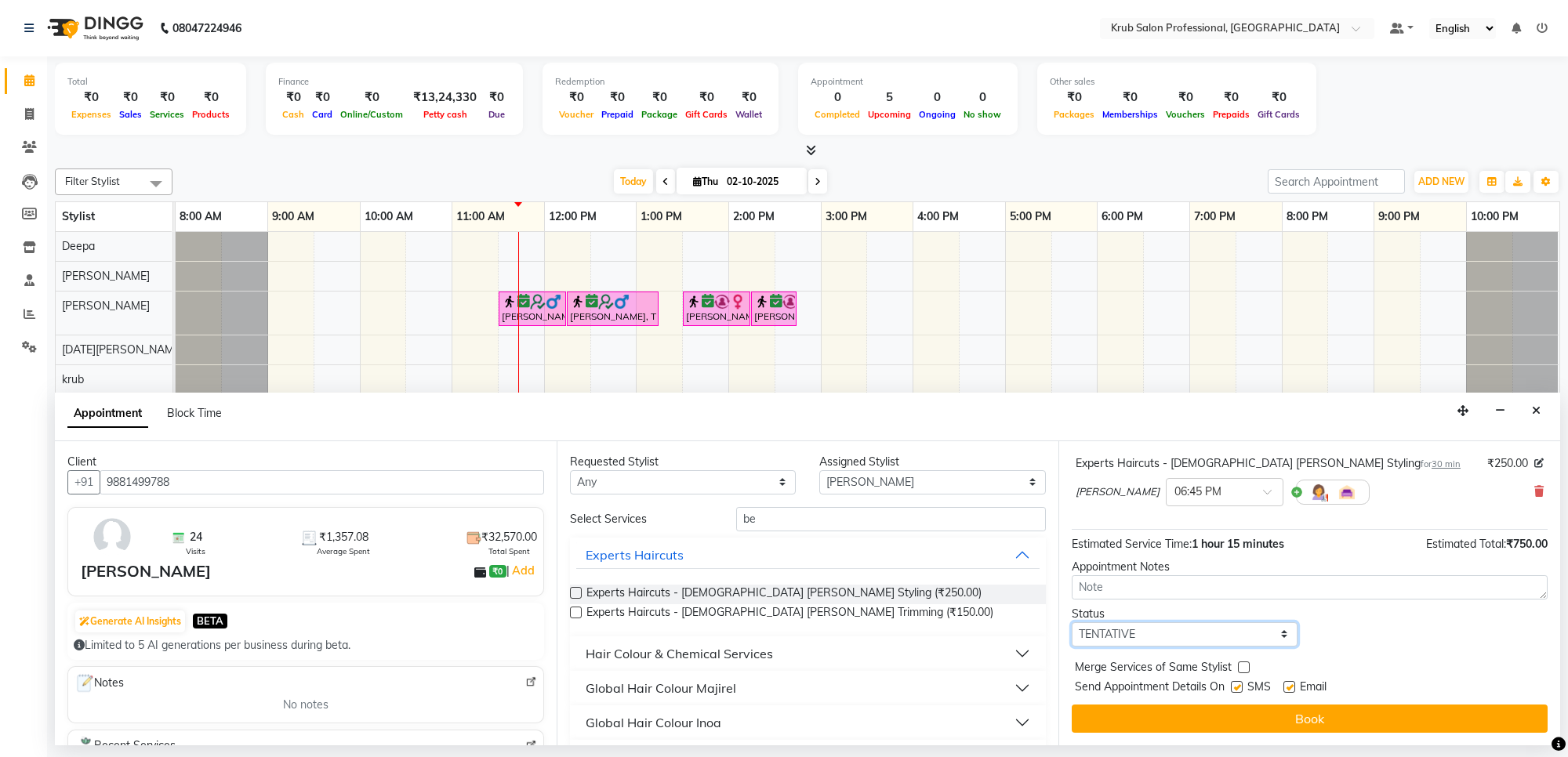
click at [1180, 633] on select "Select TENTATIVE CONFIRM CHECK-IN UPCOMING" at bounding box center [1184, 634] width 226 height 25
select select "confirm booking"
click at [1071, 622] on select "Select TENTATIVE CONFIRM CHECK-IN UPCOMING" at bounding box center [1184, 634] width 226 height 25
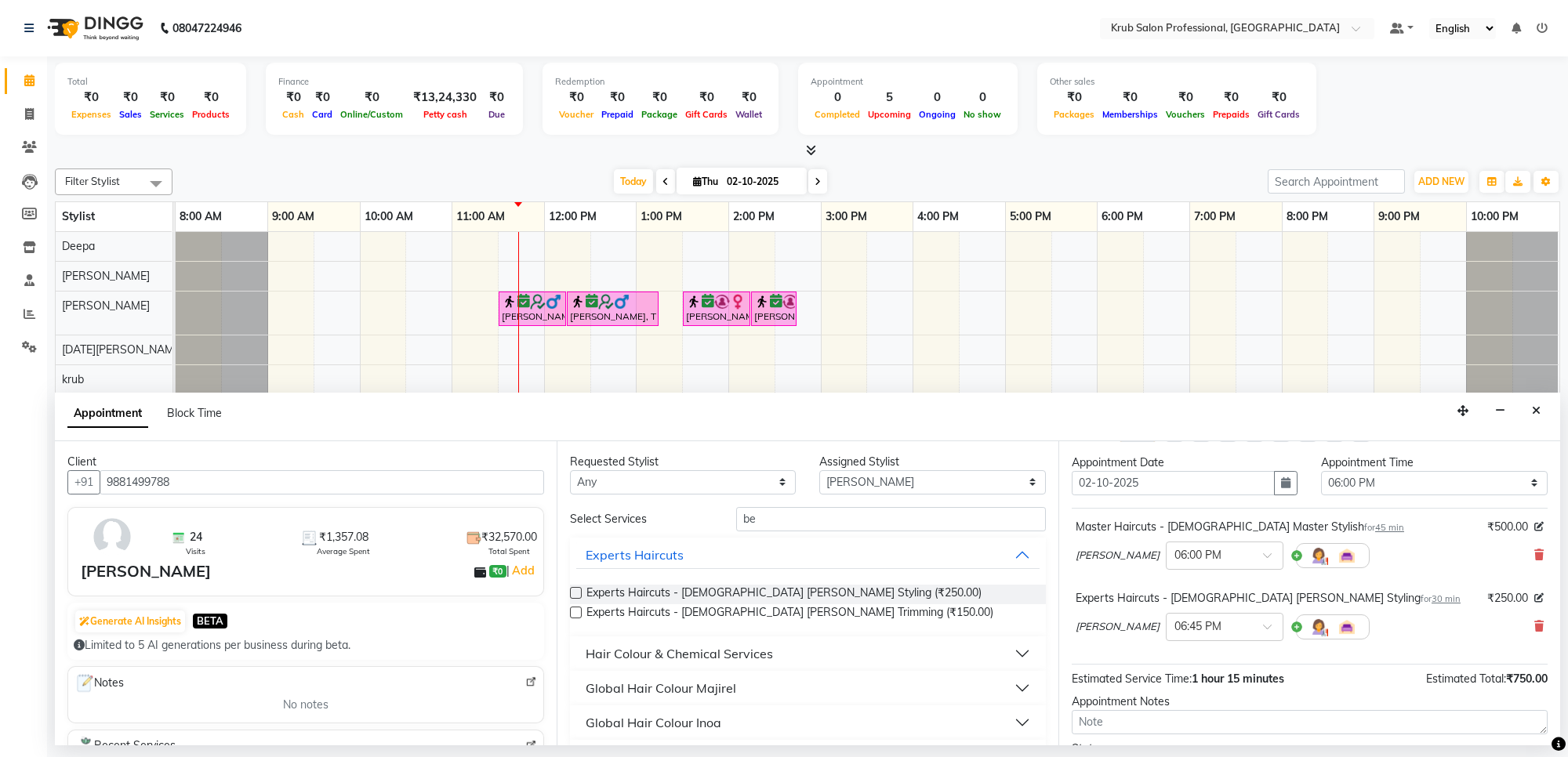
scroll to position [14, 0]
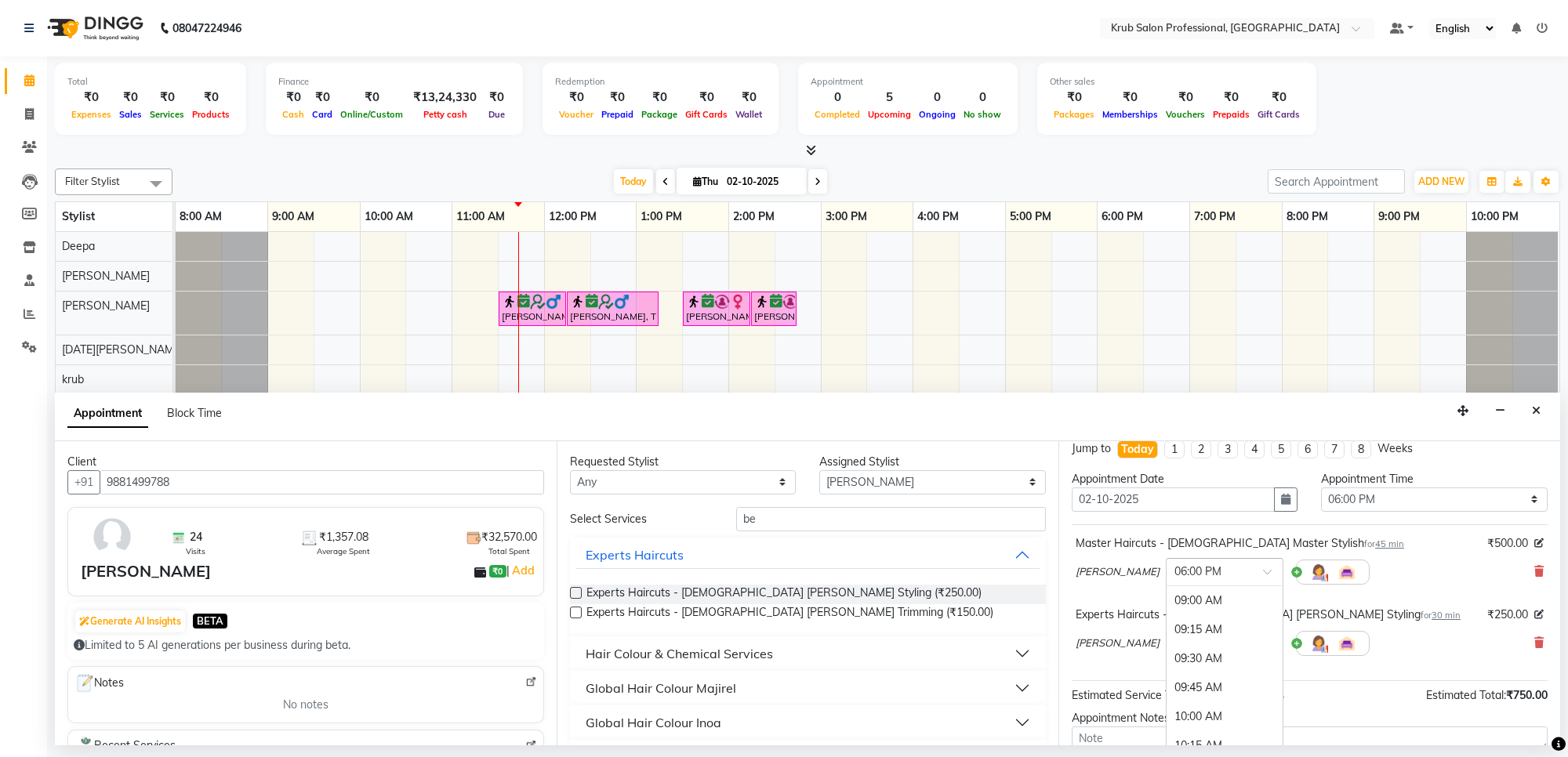
click at [1190, 571] on input "text" at bounding box center [1209, 571] width 69 height 16
click at [1184, 631] on div "06:15 PM" at bounding box center [1225, 626] width 116 height 29
click at [1204, 644] on input "text" at bounding box center [1209, 642] width 69 height 16
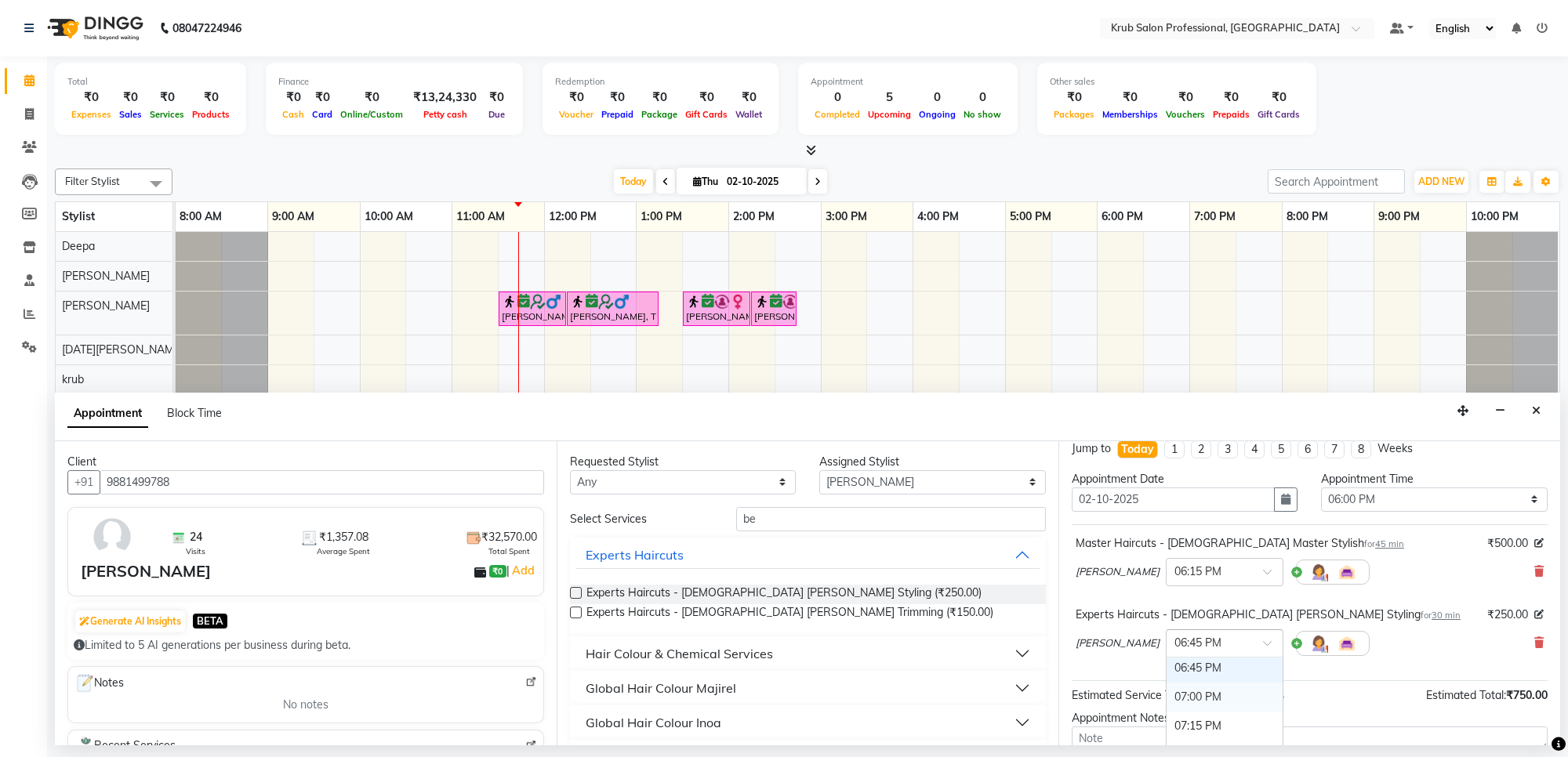
click at [1171, 701] on div "07:00 PM" at bounding box center [1225, 698] width 116 height 29
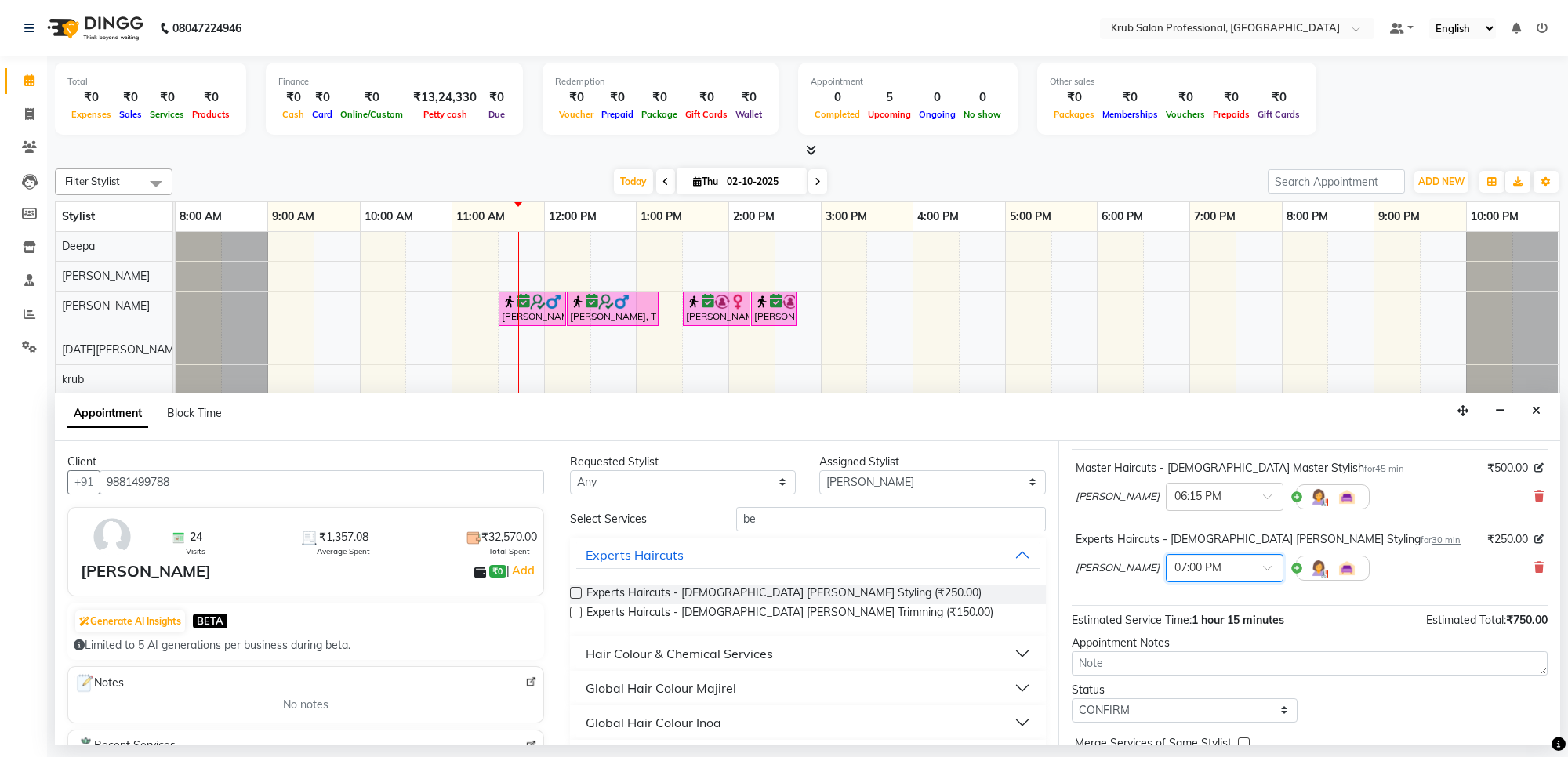
scroll to position [166, 0]
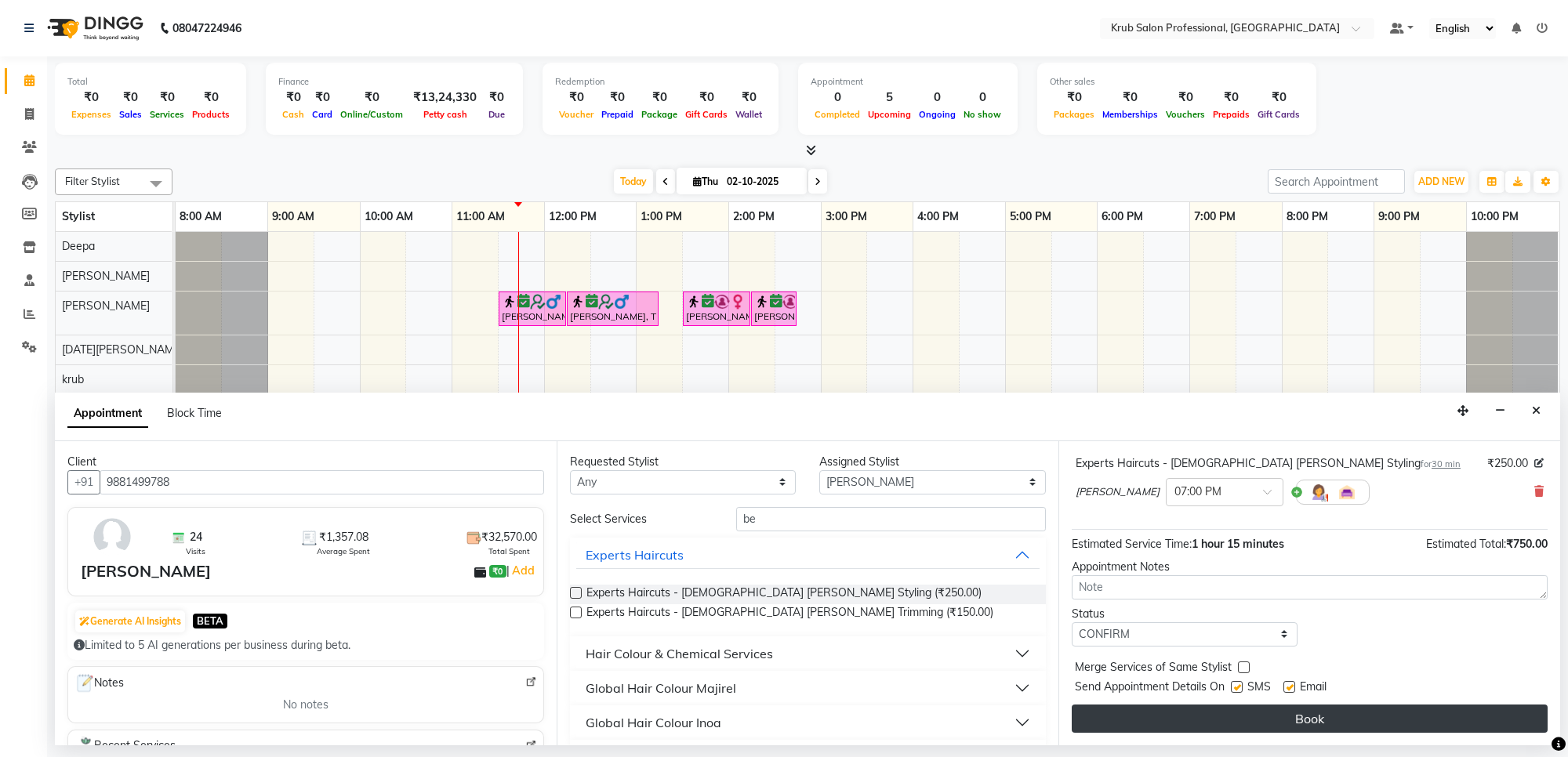
click at [1300, 715] on button "Book" at bounding box center [1309, 719] width 476 height 28
